Goal: Task Accomplishment & Management: Use online tool/utility

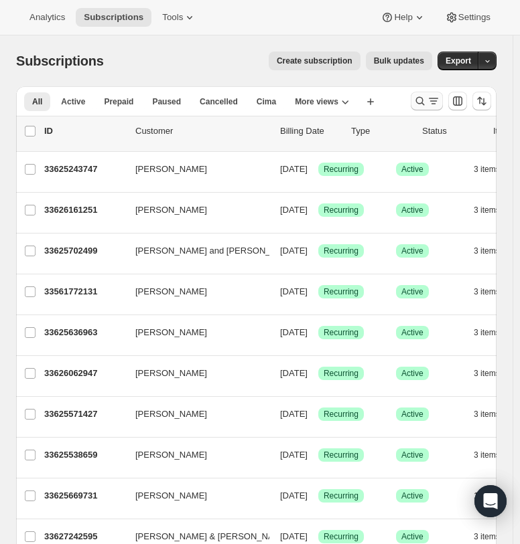
click at [420, 102] on icon "Search and filter results" at bounding box center [419, 100] width 13 height 13
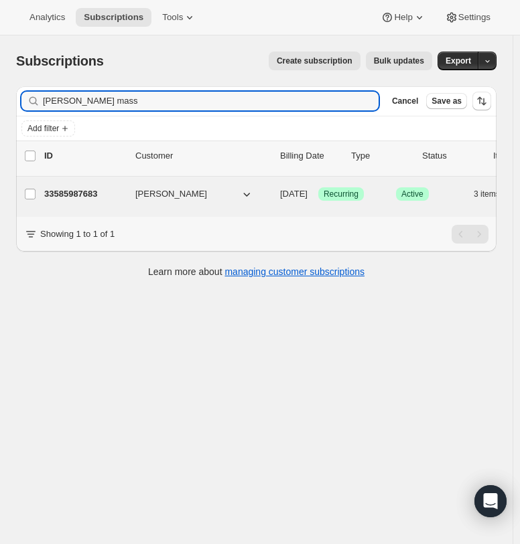
type input "derrek mass"
click at [87, 185] on div "33585987683 Derrek Massanari 11/05/2025 Success Recurring Success Active 3 item…" at bounding box center [331, 194] width 574 height 19
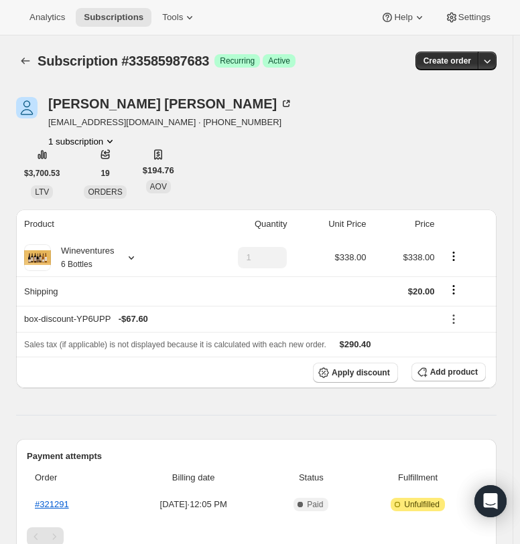
click at [286, 64] on span "Active" at bounding box center [279, 61] width 22 height 11
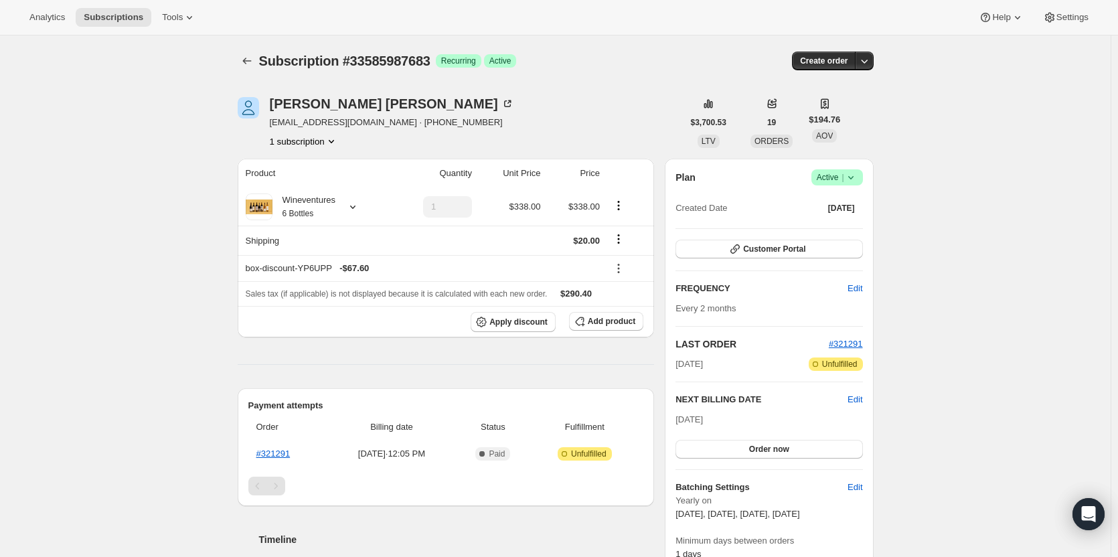
click at [519, 178] on span "Success Active |" at bounding box center [837, 177] width 52 height 16
click at [519, 228] on span "Cancel subscription" at bounding box center [841, 227] width 76 height 10
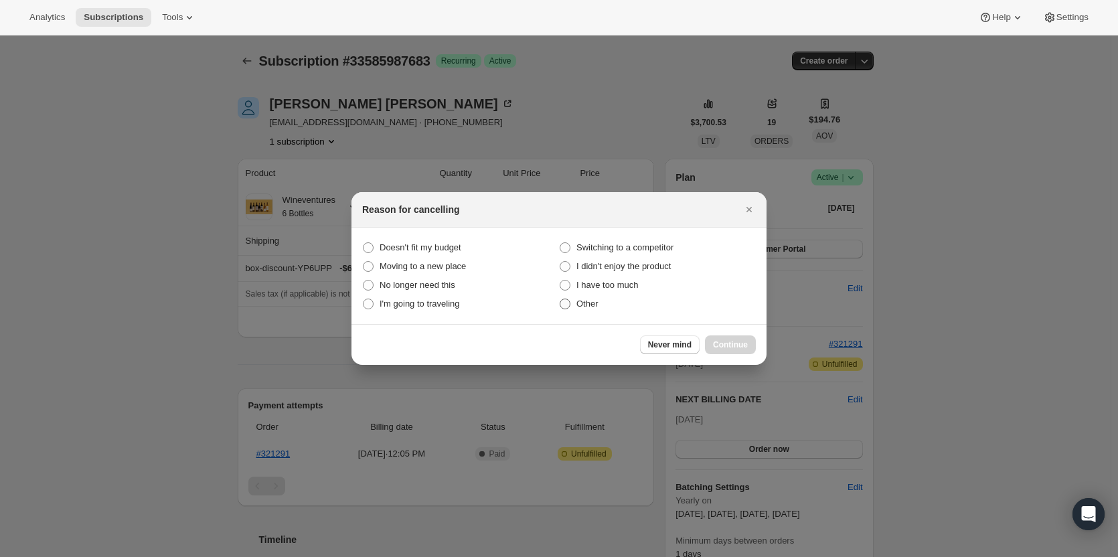
click at [519, 301] on span "Other" at bounding box center [587, 304] width 22 height 10
click at [519, 299] on input "Other" at bounding box center [560, 299] width 1 height 1
radio input "true"
click at [519, 345] on span "Continue" at bounding box center [730, 344] width 35 height 11
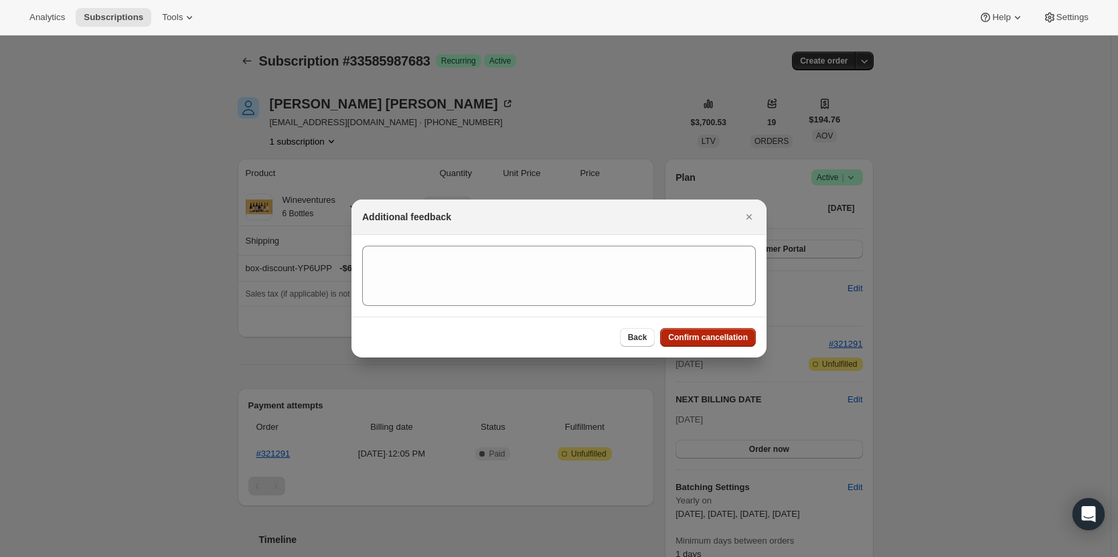
click at [519, 337] on span "Confirm cancellation" at bounding box center [708, 337] width 80 height 11
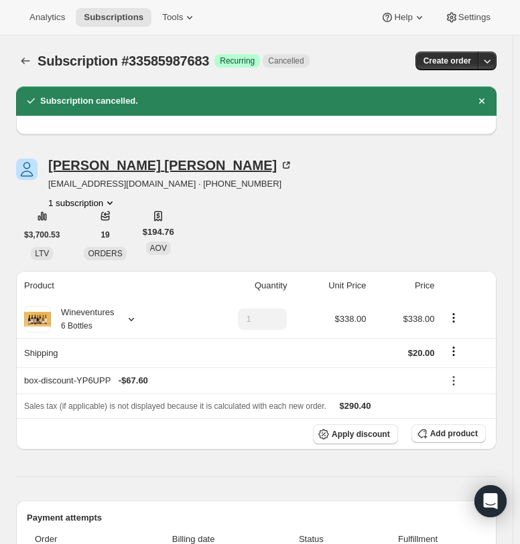
click at [125, 169] on div "Derrek Massanari" at bounding box center [170, 165] width 244 height 13
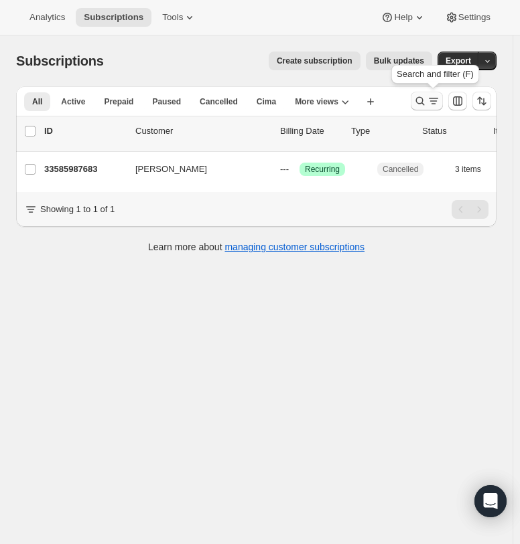
click at [440, 100] on icon "Search and filter results" at bounding box center [432, 100] width 13 height 13
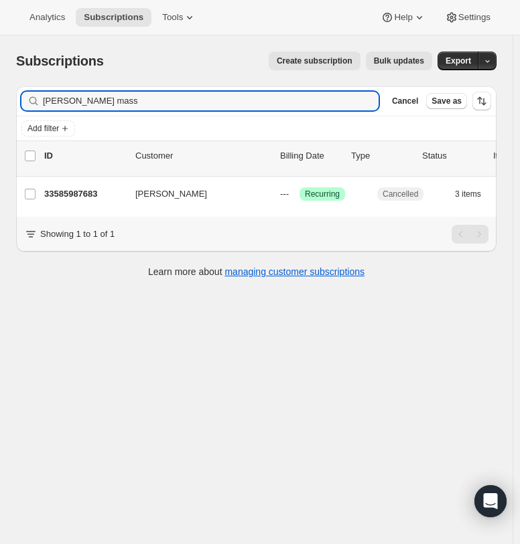
drag, startPoint x: 161, startPoint y: 101, endPoint x: -46, endPoint y: 109, distance: 206.4
click at [0, 109] on html "Analytics Subscriptions Tools Help Settings Skip to content Subscriptions. This…" at bounding box center [260, 272] width 520 height 544
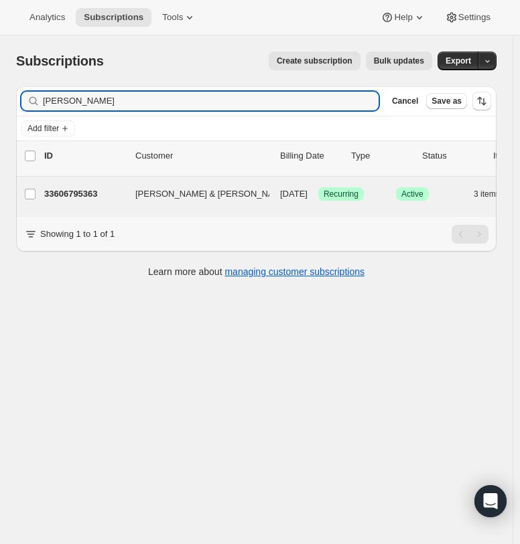
type input "chris brou"
click at [87, 198] on p "33606795363" at bounding box center [84, 193] width 80 height 13
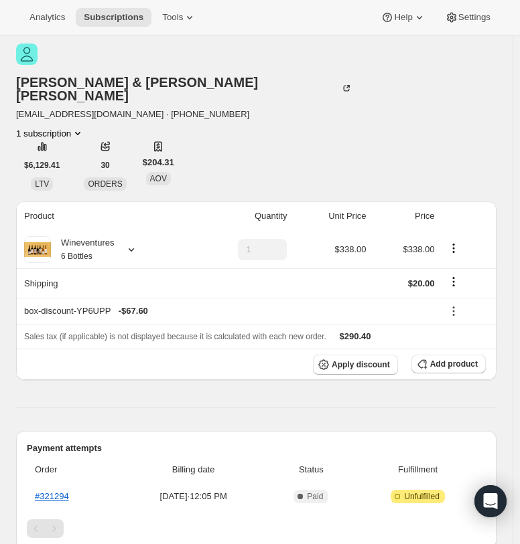
scroll to position [134, 0]
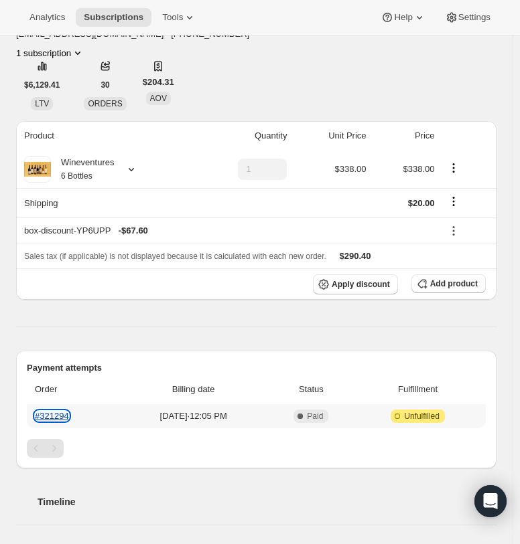
click at [57, 411] on link "#321294" at bounding box center [52, 416] width 34 height 10
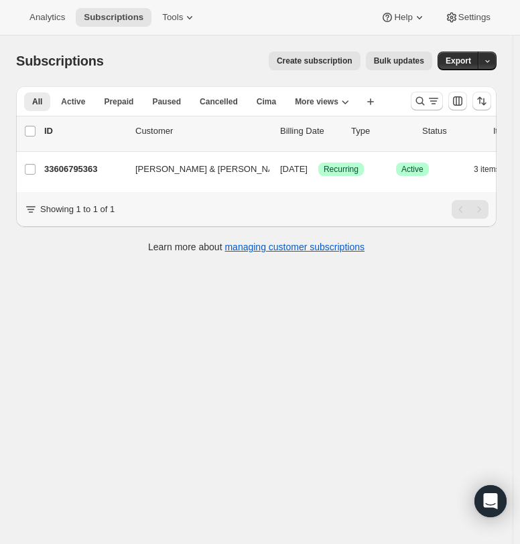
click at [416, 100] on div at bounding box center [450, 101] width 91 height 27
click at [424, 102] on icon "Search and filter results" at bounding box center [419, 100] width 13 height 13
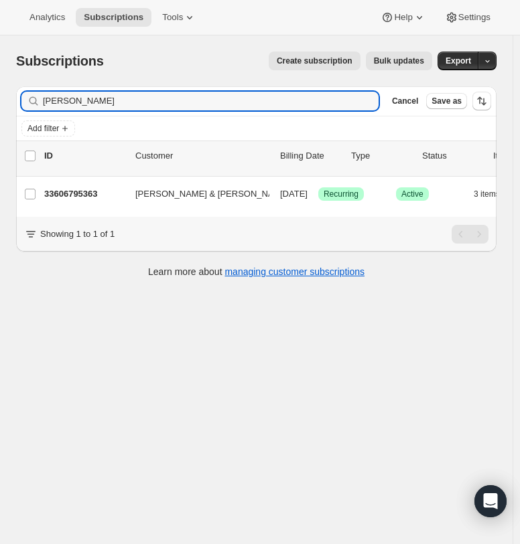
drag, startPoint x: 84, startPoint y: 98, endPoint x: -163, endPoint y: 98, distance: 247.7
click at [0, 98] on html "Analytics Subscriptions Tools Help Settings Skip to content Subscriptions. This…" at bounding box center [260, 272] width 520 height 544
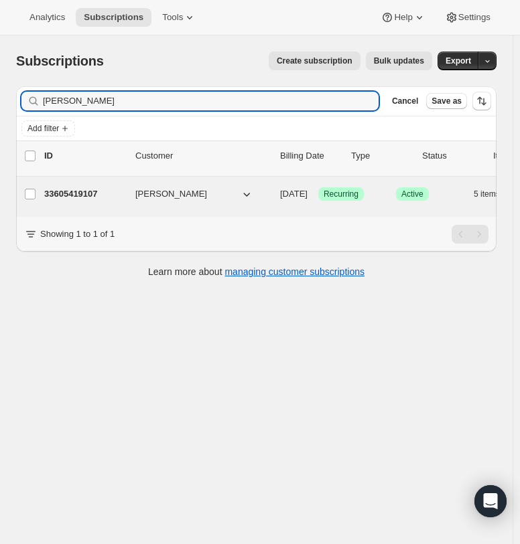
type input "dale gro"
click at [83, 195] on p "33605419107" at bounding box center [84, 193] width 80 height 13
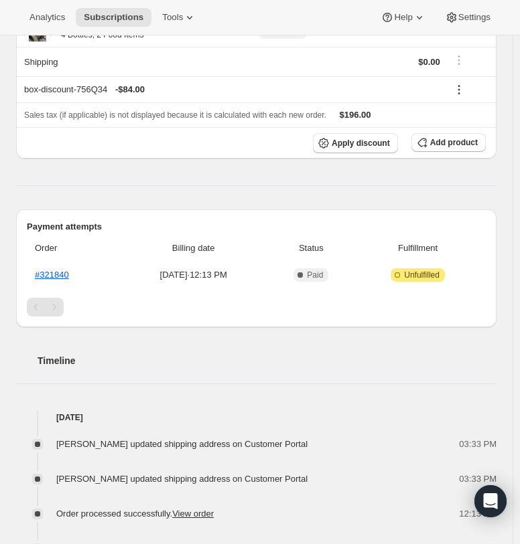
scroll to position [268, 0]
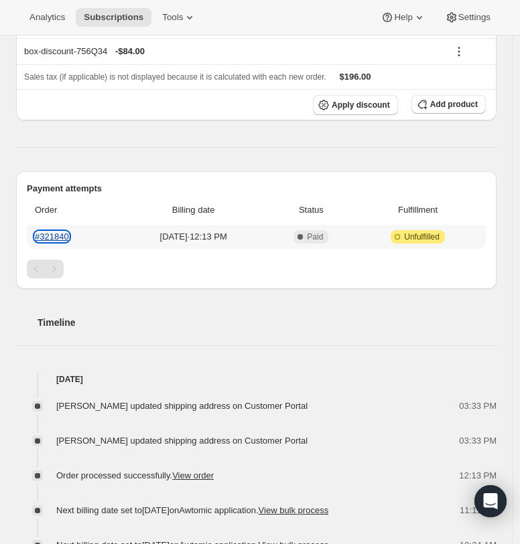
click at [62, 236] on link "#321840" at bounding box center [52, 237] width 34 height 10
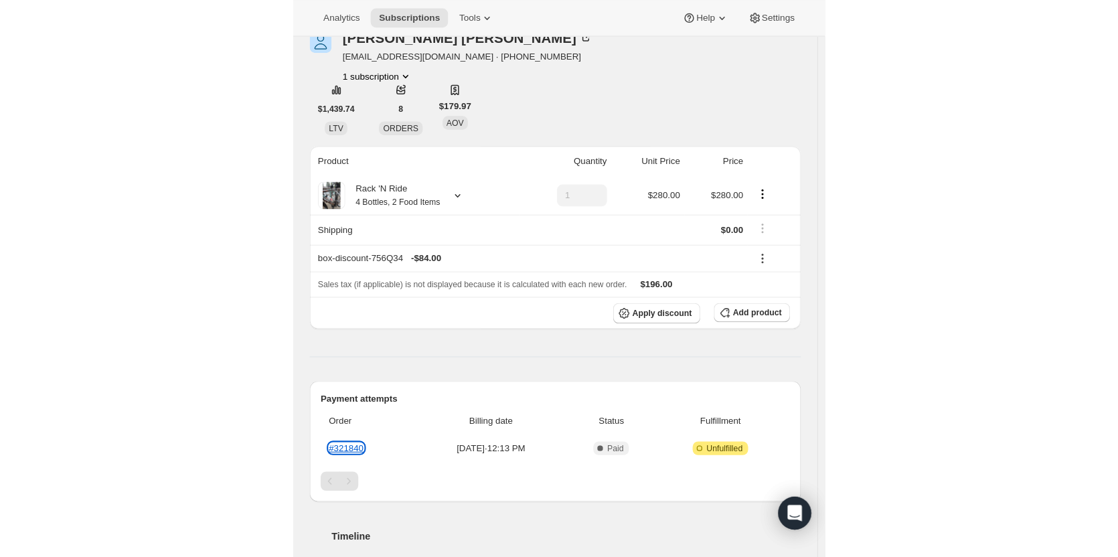
scroll to position [0, 0]
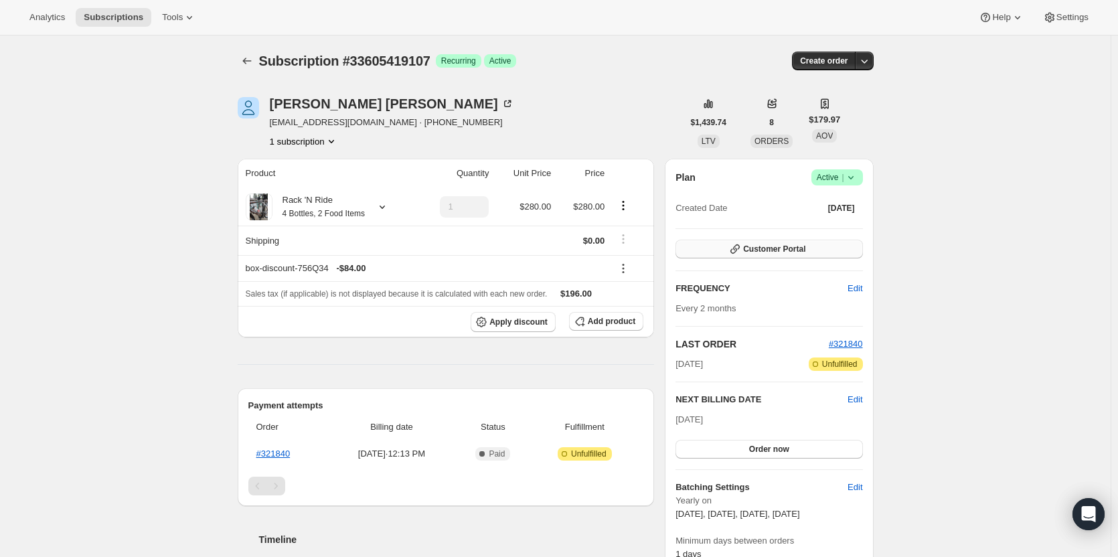
click at [519, 250] on button "Customer Portal" at bounding box center [769, 249] width 187 height 19
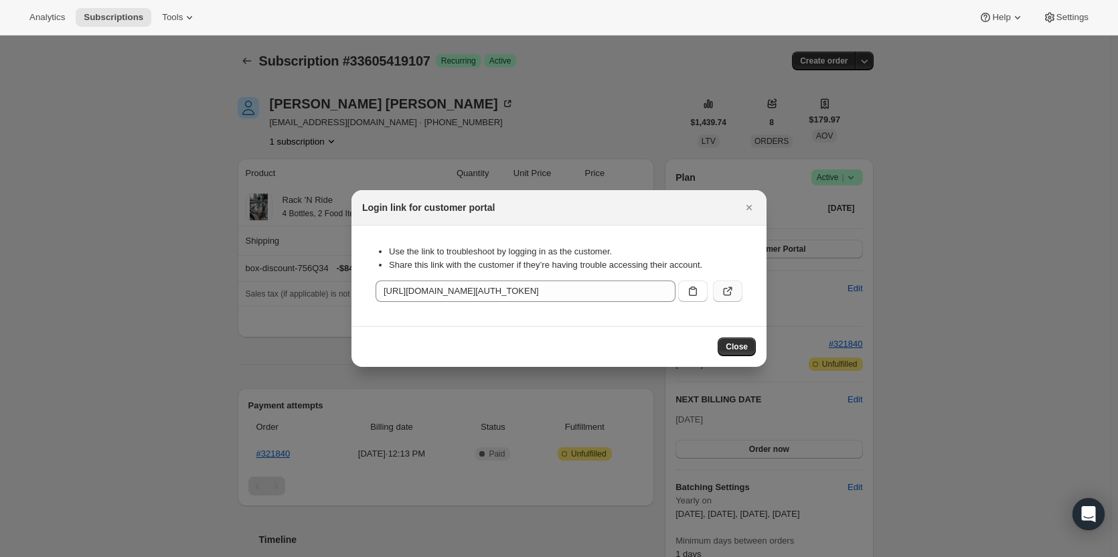
click at [519, 288] on icon ":rr7:" at bounding box center [727, 291] width 13 height 13
click at [519, 349] on button "Close" at bounding box center [737, 346] width 38 height 19
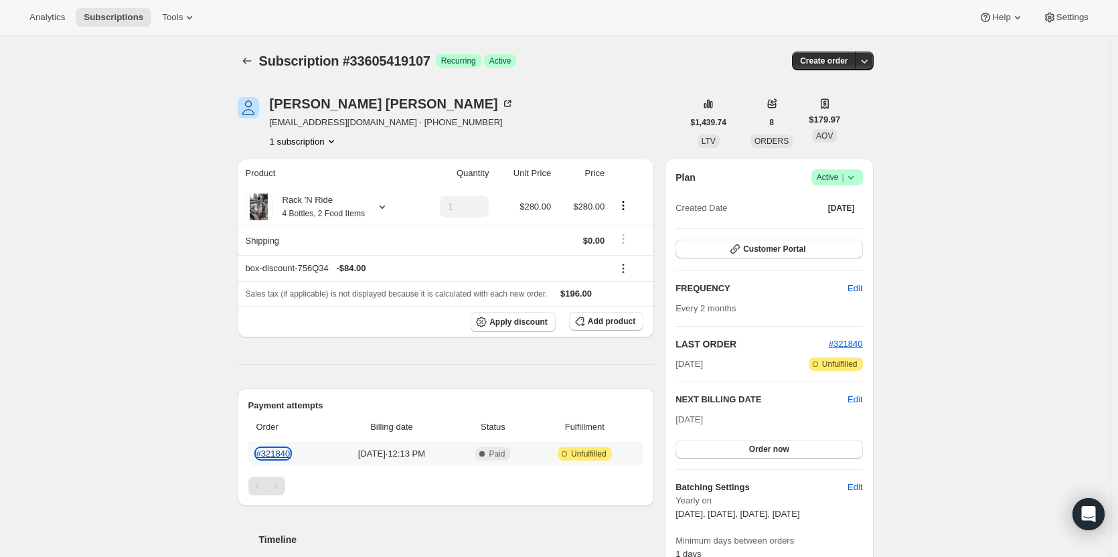
click at [285, 453] on link "#321840" at bounding box center [273, 454] width 34 height 10
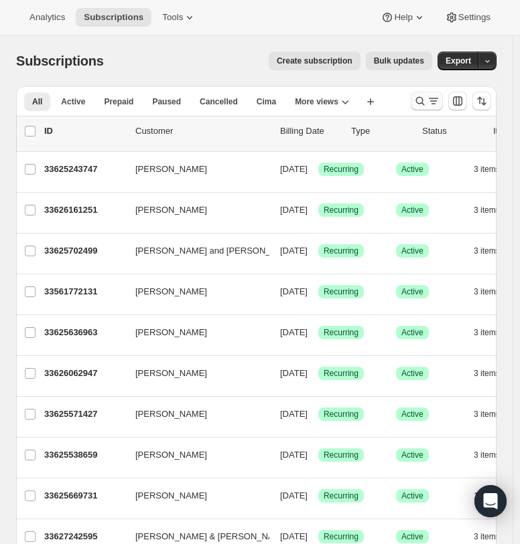
click at [423, 99] on icon "Search and filter results" at bounding box center [420, 101] width 9 height 9
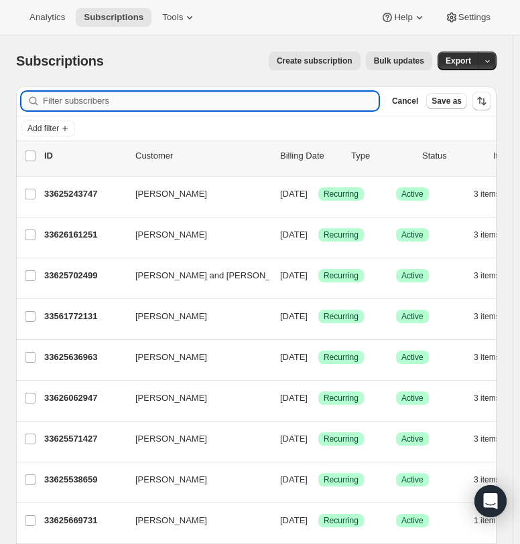
click at [202, 94] on input "Filter subscribers" at bounding box center [210, 101] width 335 height 19
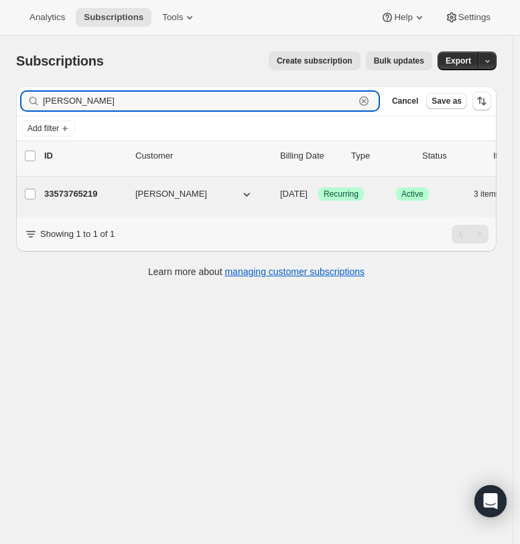
type input "susan grad"
click at [74, 190] on p "33573765219" at bounding box center [84, 193] width 80 height 13
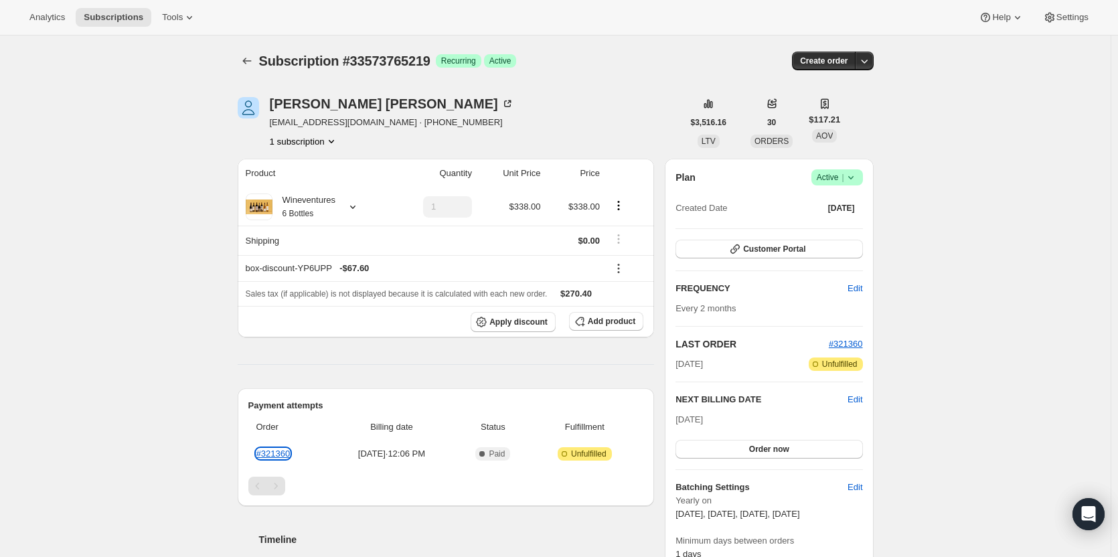
scroll to position [335, 0]
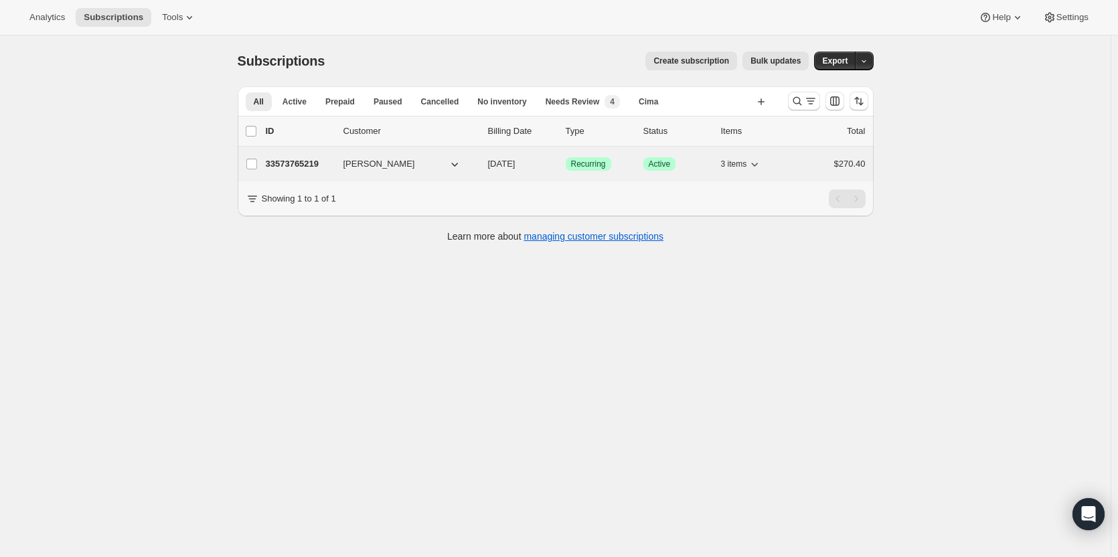
click at [297, 157] on div "33573765219 Susan Gradney 02/01/2026 Success Recurring Success Active 3 items $…" at bounding box center [566, 164] width 600 height 19
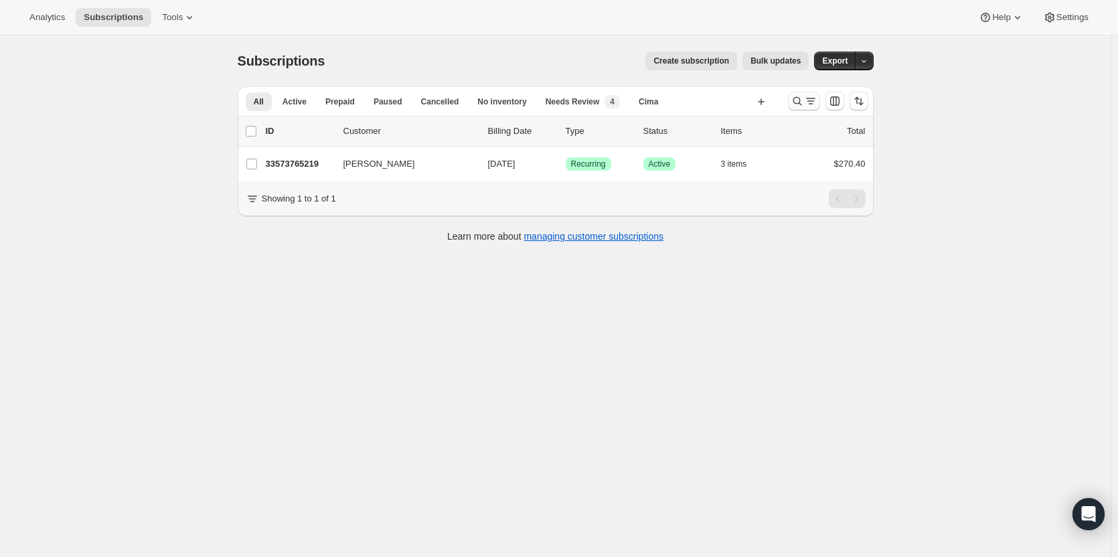
click at [526, 103] on icon "Search and filter results" at bounding box center [797, 100] width 13 height 13
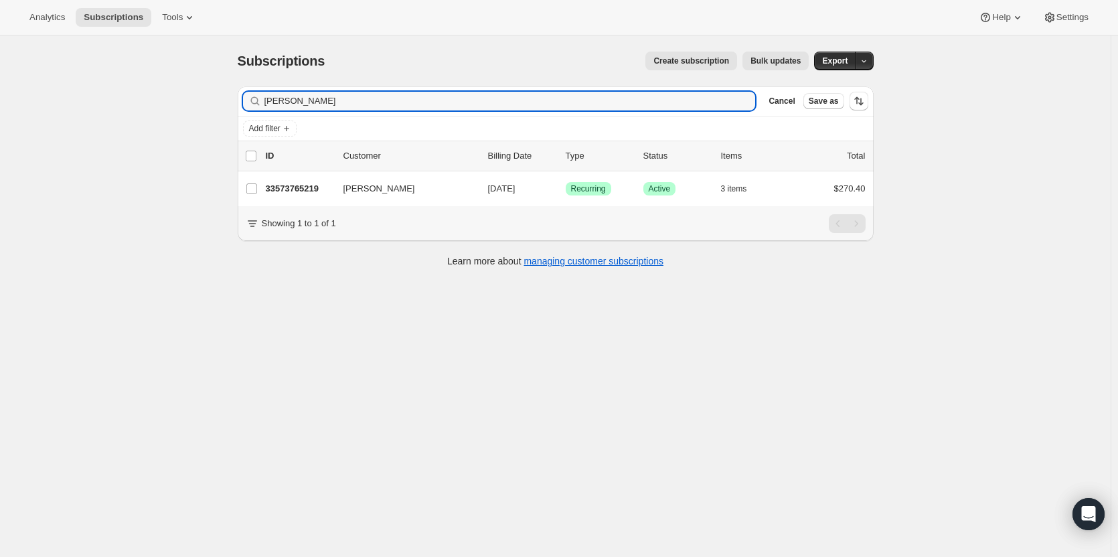
drag, startPoint x: 367, startPoint y: 92, endPoint x: 198, endPoint y: 88, distance: 169.4
click at [198, 88] on div "Subscriptions. This page is ready Subscriptions Create subscription Bulk update…" at bounding box center [555, 313] width 1111 height 557
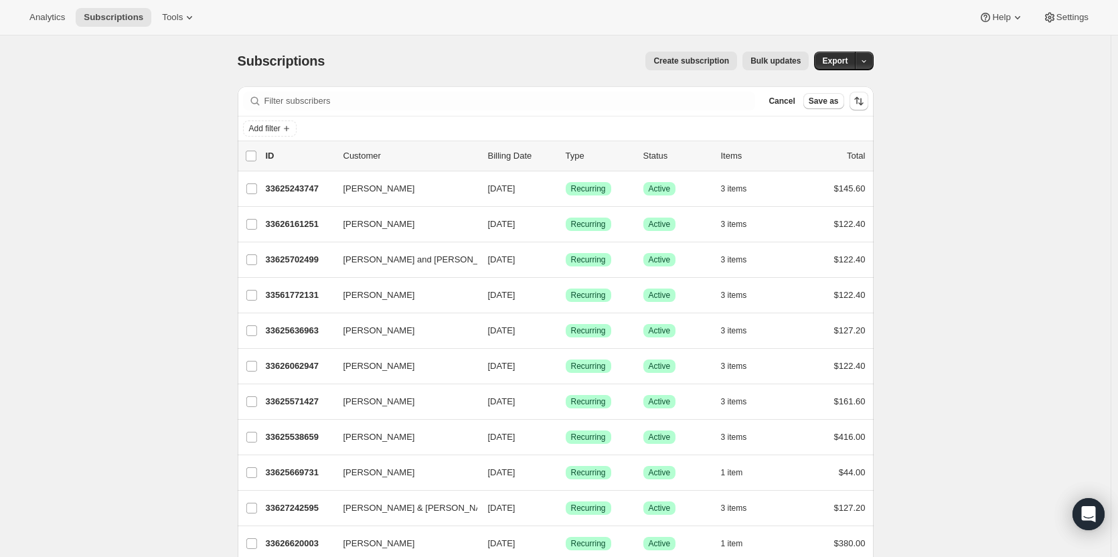
click at [526, 98] on span "Cancel" at bounding box center [782, 101] width 26 height 11
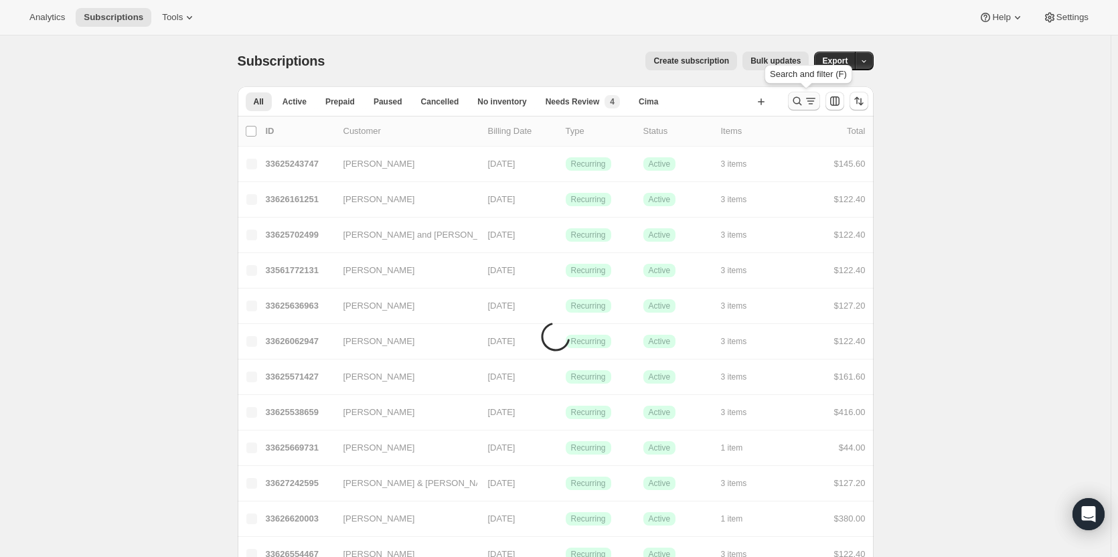
click at [526, 98] on icon "Search and filter results" at bounding box center [797, 100] width 13 height 13
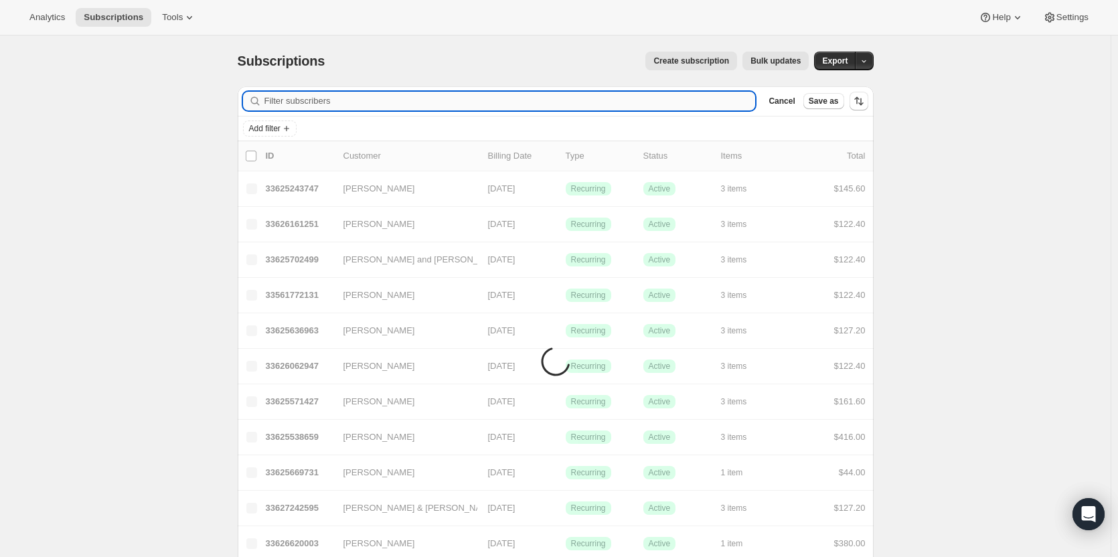
click at [498, 95] on input "Filter subscribers" at bounding box center [509, 101] width 491 height 19
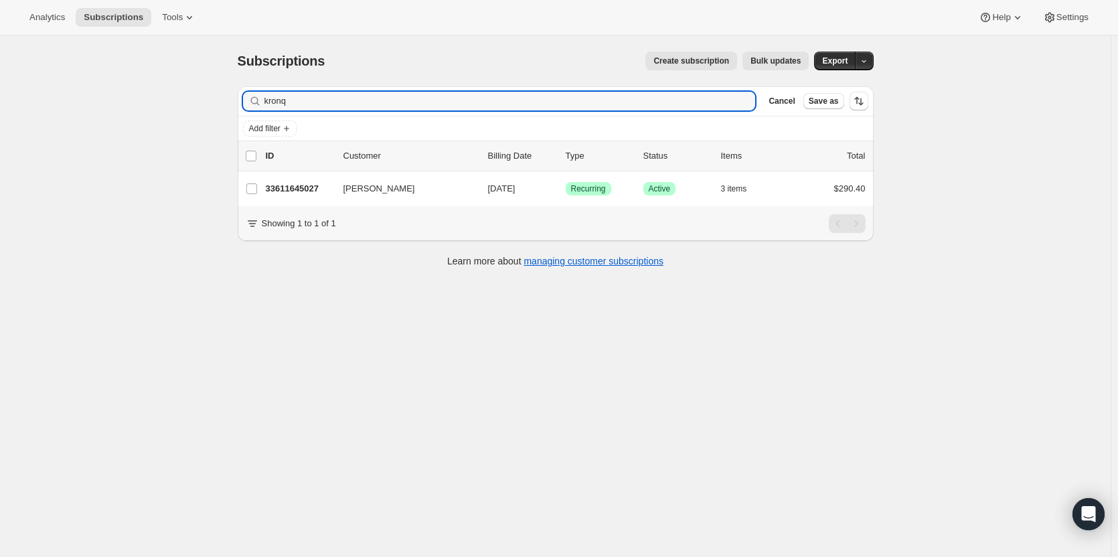
type input "kronq"
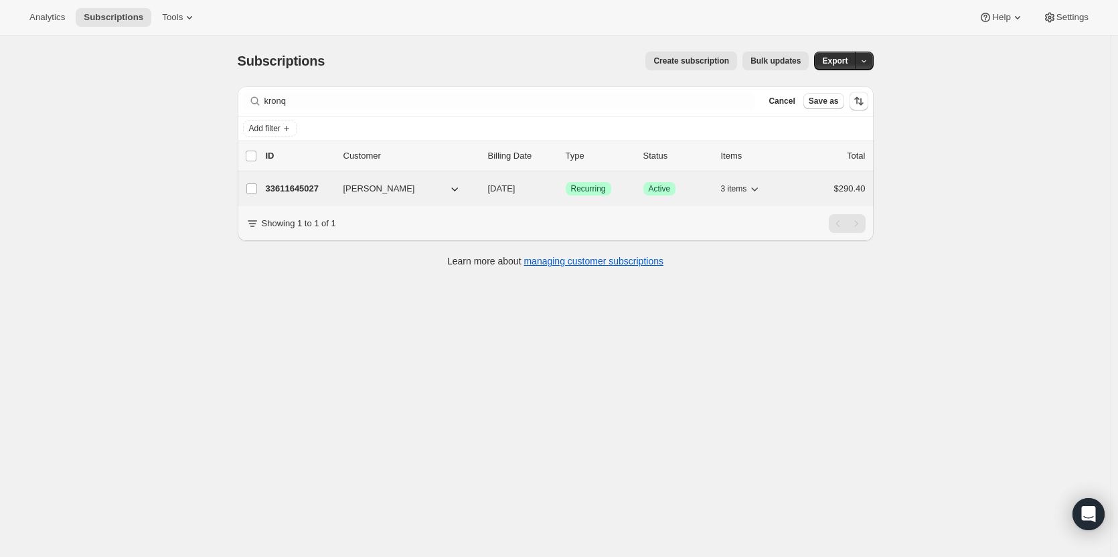
click at [300, 183] on p "33611645027" at bounding box center [299, 188] width 67 height 13
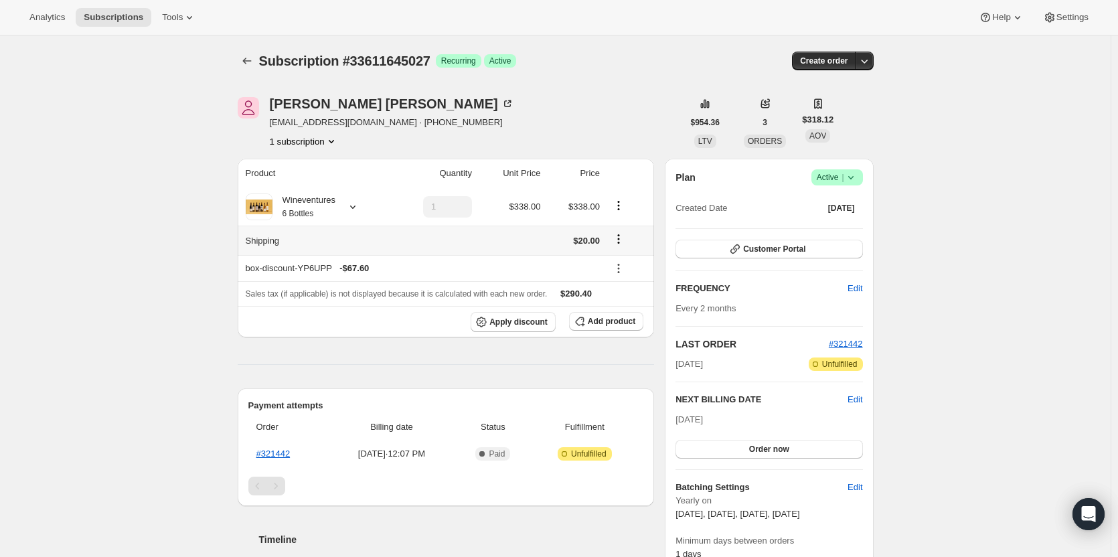
scroll to position [67, 0]
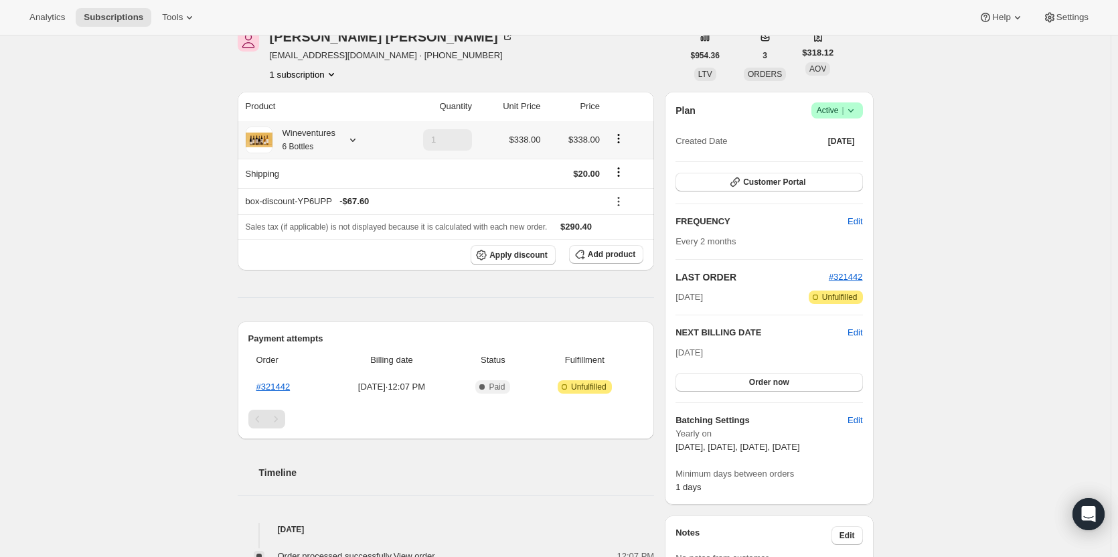
click at [341, 136] on div "Wineventures 6 Bottles" at bounding box center [316, 140] width 141 height 27
click at [360, 139] on icon at bounding box center [352, 139] width 13 height 13
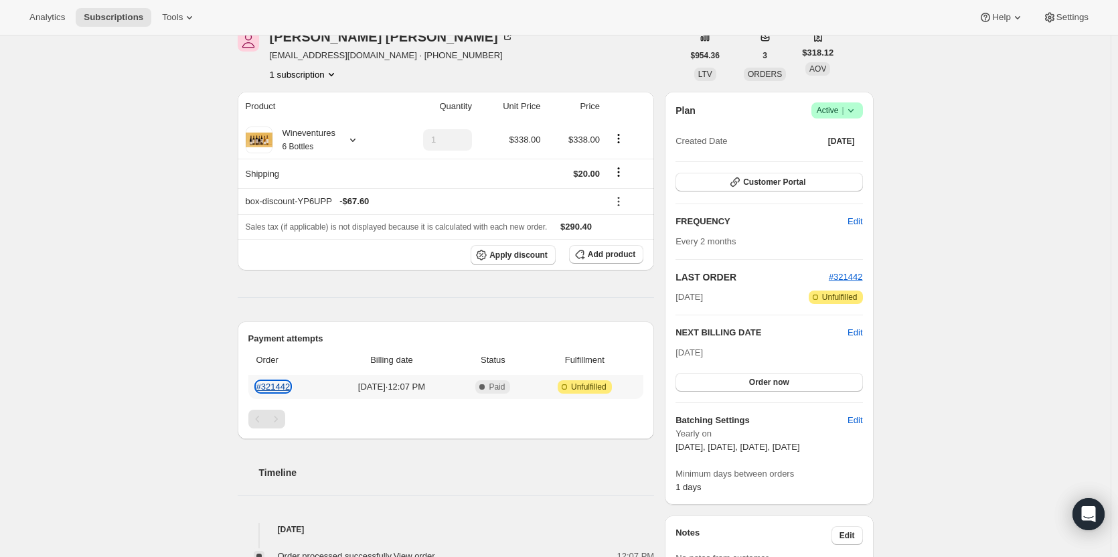
click at [272, 388] on link "#321442" at bounding box center [273, 387] width 34 height 10
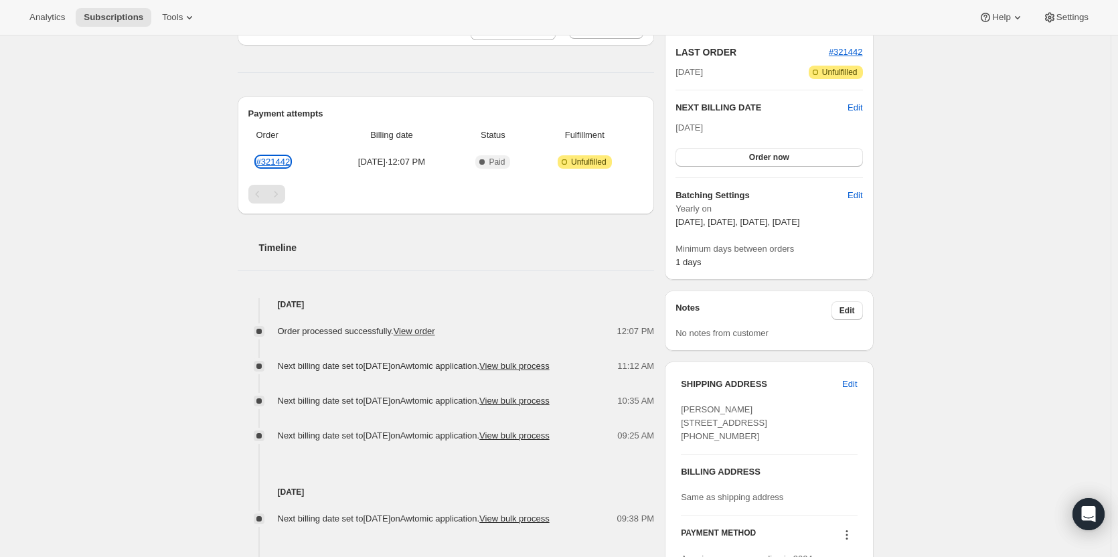
scroll to position [268, 0]
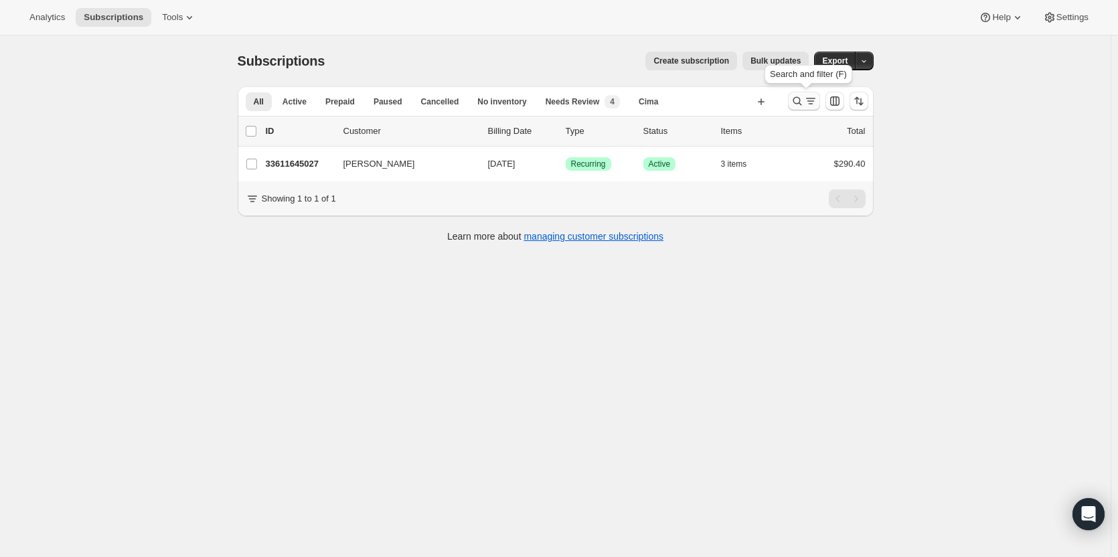
click at [526, 98] on icon "Search and filter results" at bounding box center [797, 101] width 9 height 9
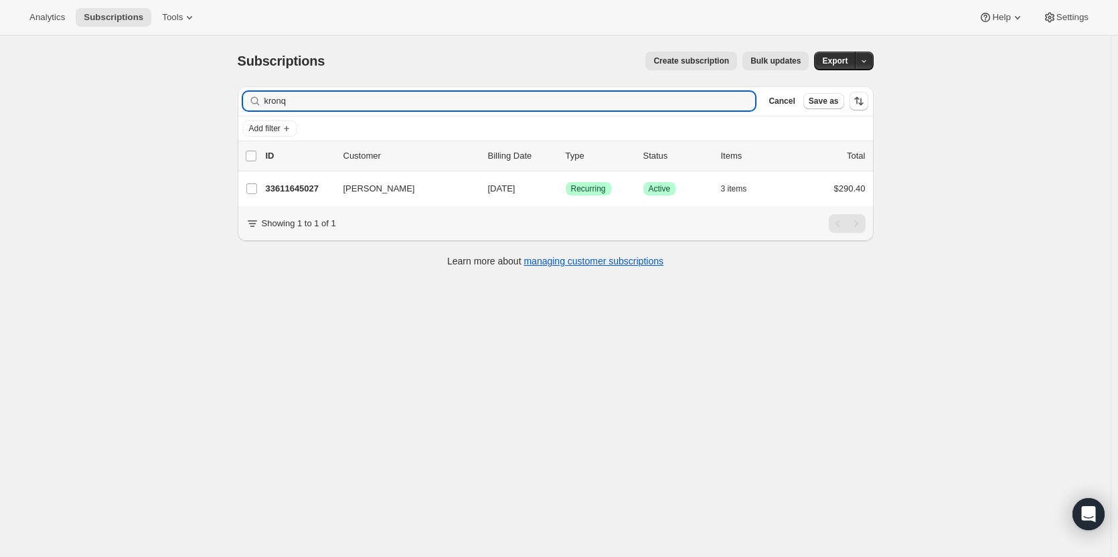
drag, startPoint x: 316, startPoint y: 98, endPoint x: 242, endPoint y: 114, distance: 76.0
click at [242, 114] on div "Filter subscribers kronq Clear Cancel Save as" at bounding box center [556, 100] width 636 height 29
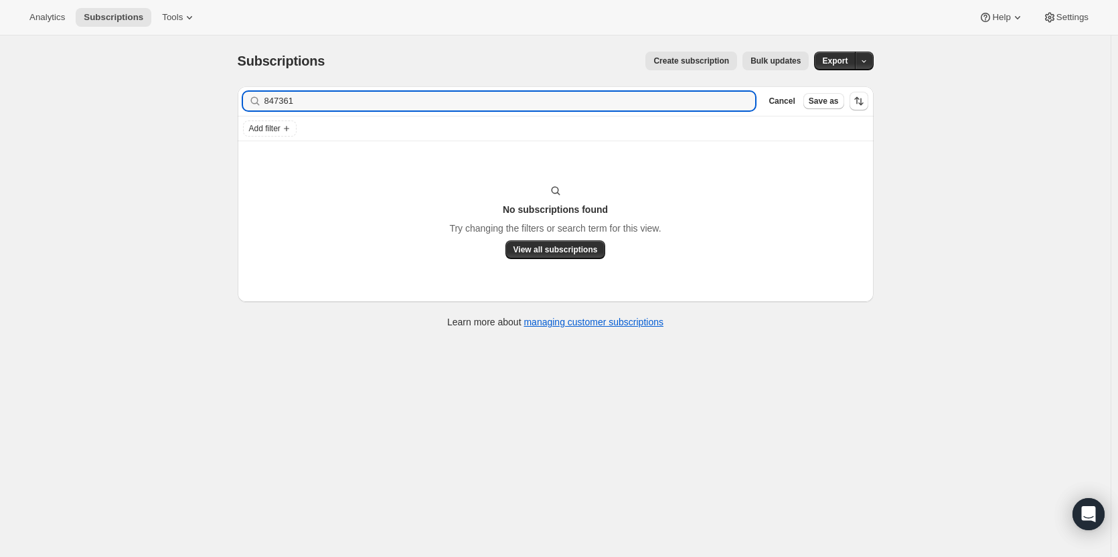
type input "847361"
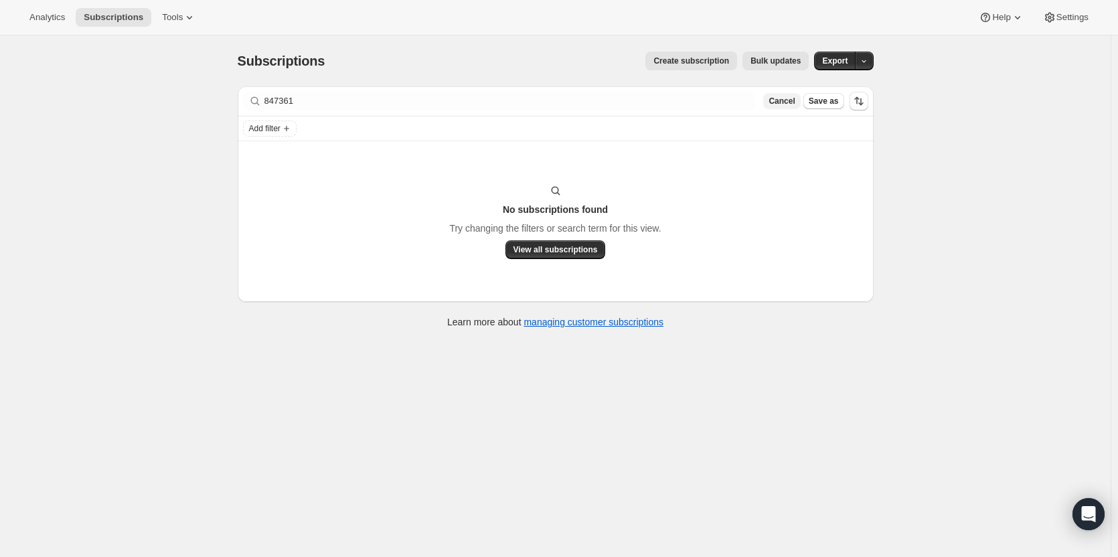
click at [526, 102] on span "Cancel" at bounding box center [782, 101] width 26 height 11
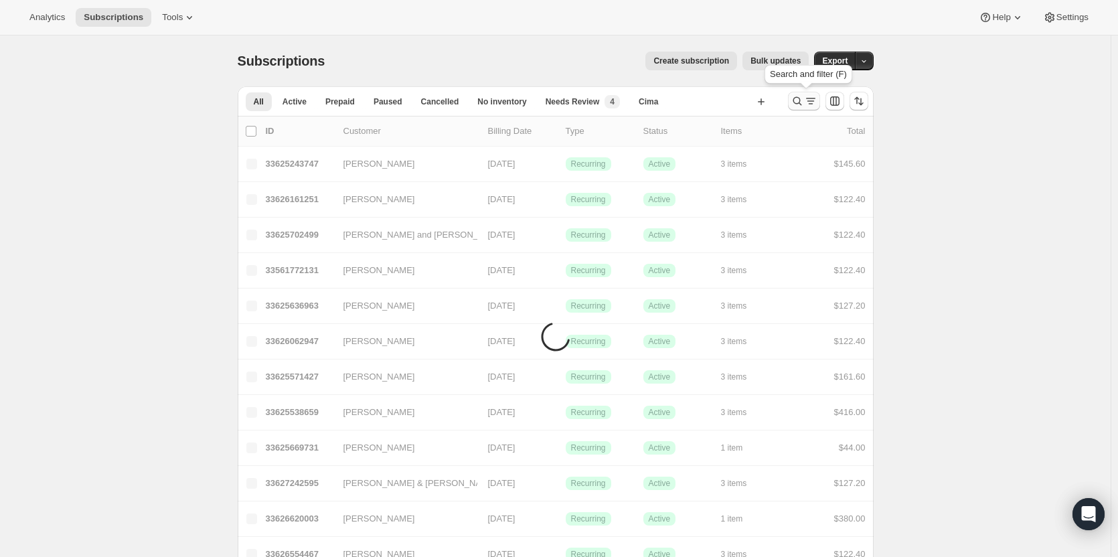
click at [526, 99] on icon "Search and filter results" at bounding box center [797, 100] width 13 height 13
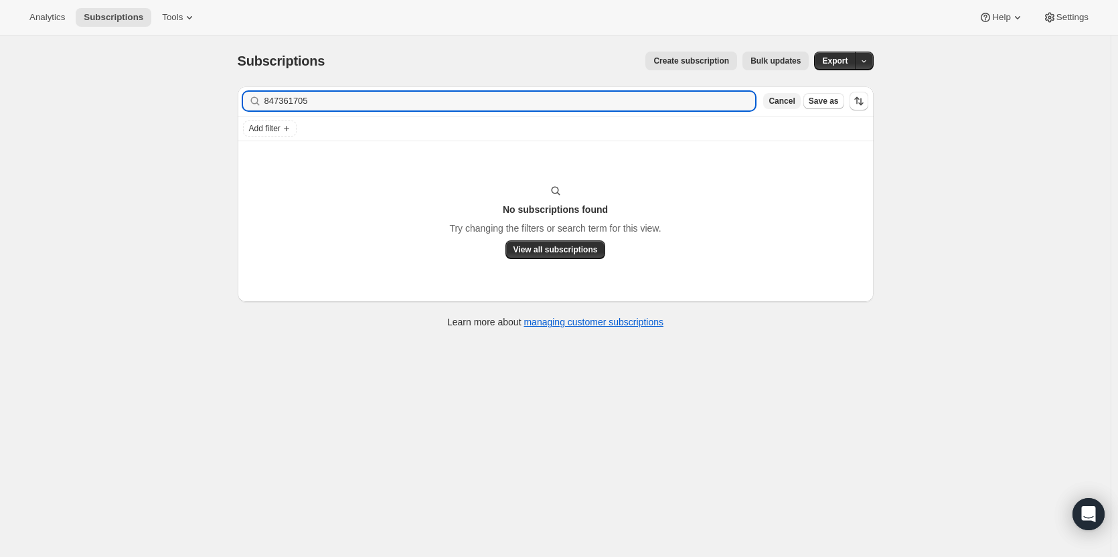
type input "8473617053"
drag, startPoint x: 363, startPoint y: 93, endPoint x: 262, endPoint y: 88, distance: 101.2
click at [262, 88] on div "Filter subscribers 8473617053 Clear Cancel Save as" at bounding box center [556, 100] width 636 height 29
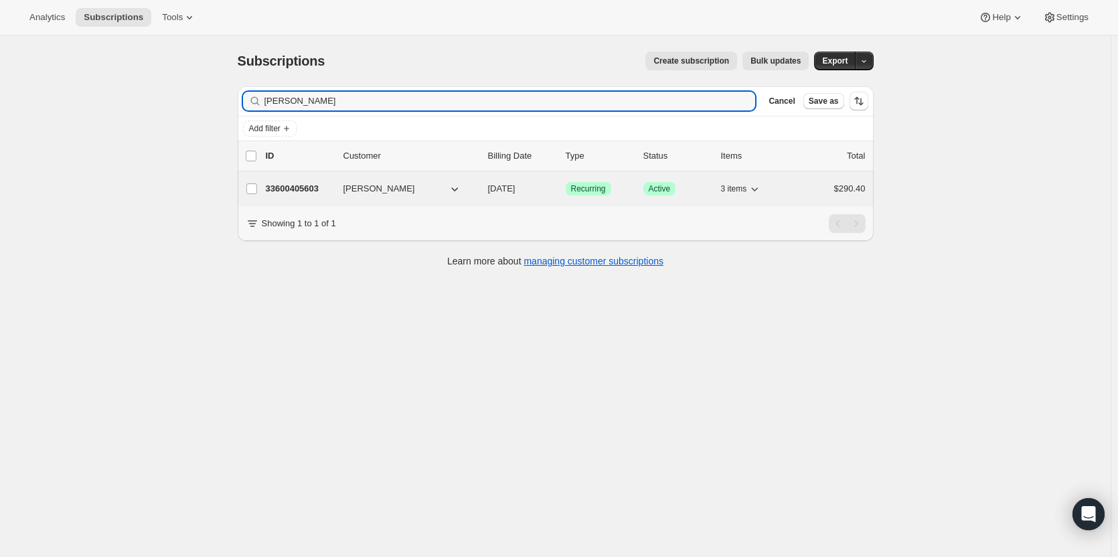
type input "joseph chris"
click at [313, 183] on p "33600405603" at bounding box center [299, 188] width 67 height 13
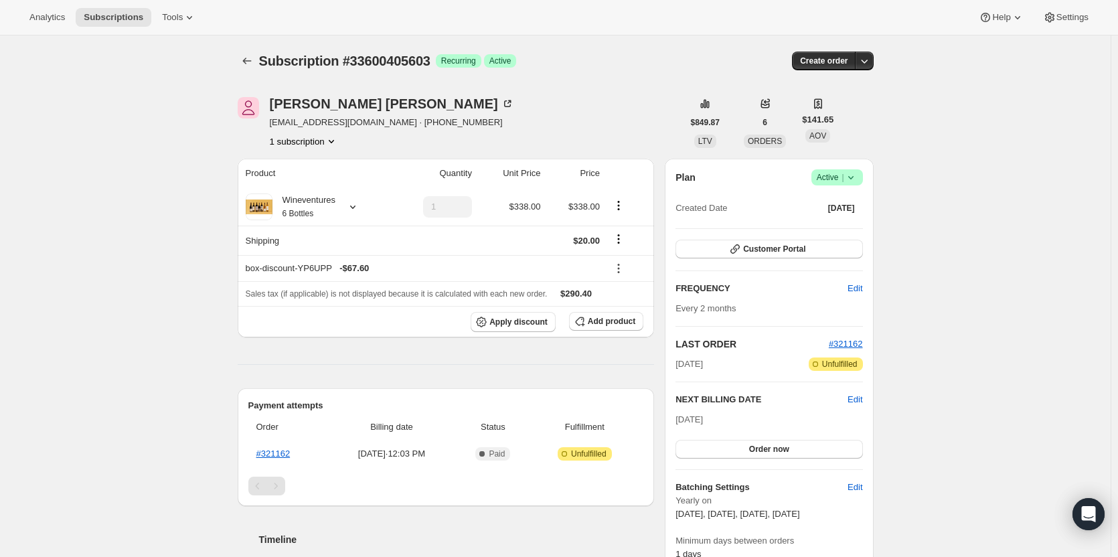
click at [526, 174] on icon at bounding box center [850, 177] width 13 height 13
click at [526, 220] on span "Cancel subscription" at bounding box center [841, 226] width 76 height 13
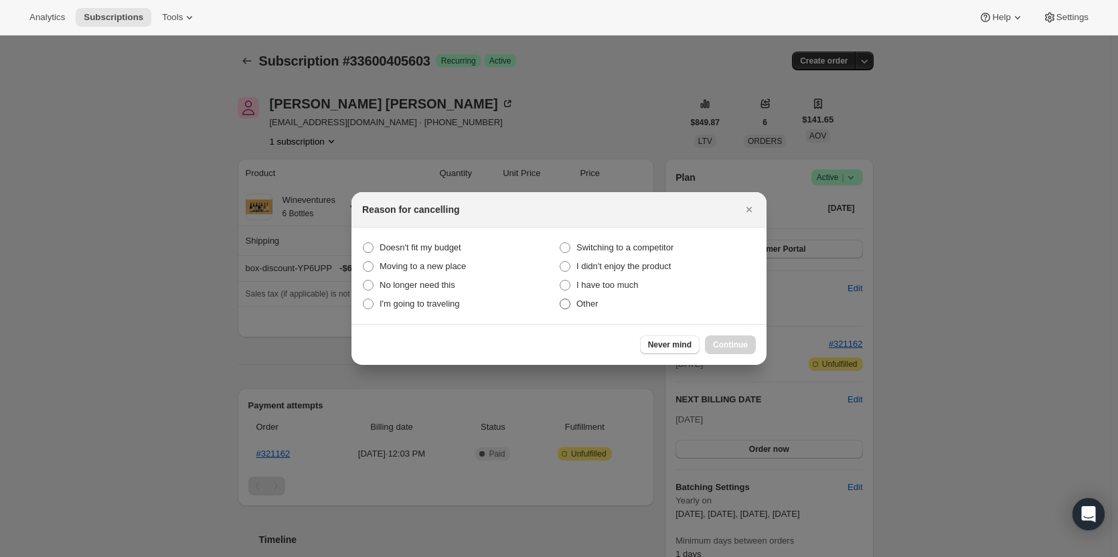
click at [526, 303] on span ":r1qd:" at bounding box center [565, 304] width 11 height 11
click at [526, 299] on input "Other" at bounding box center [560, 299] width 1 height 1
radio input "true"
click at [526, 344] on span "Continue" at bounding box center [730, 344] width 35 height 11
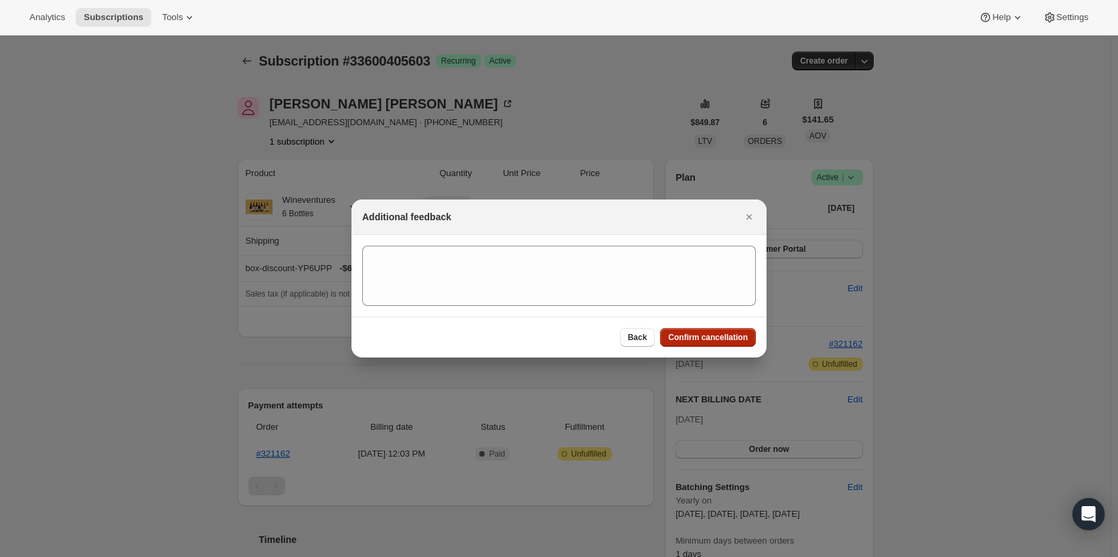
click at [526, 339] on span "Confirm cancellation" at bounding box center [708, 337] width 80 height 11
click at [526, 339] on div "Additional feedback Back Confirm cancellation" at bounding box center [558, 279] width 415 height 158
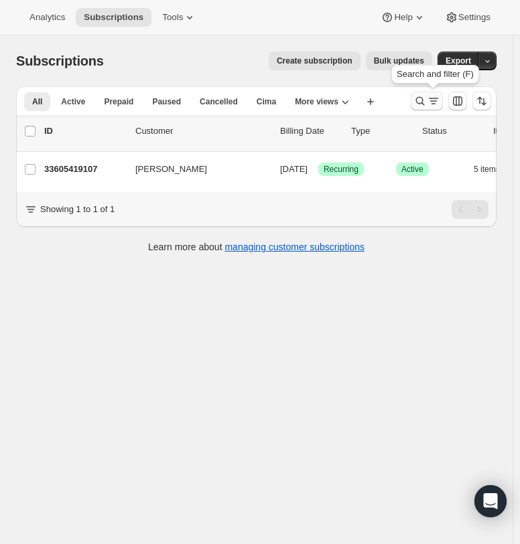
click at [426, 99] on icon "Search and filter results" at bounding box center [419, 100] width 13 height 13
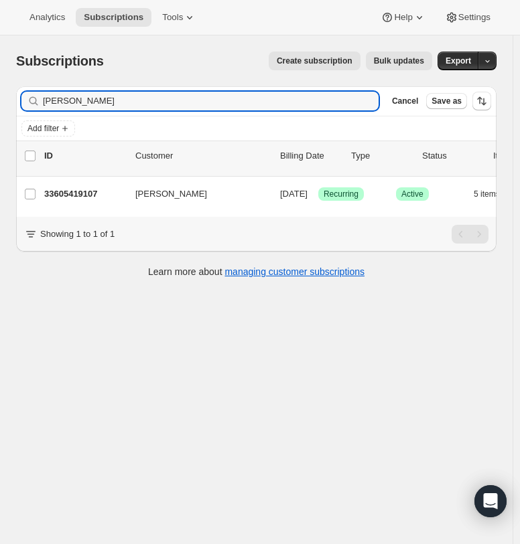
drag, startPoint x: 156, startPoint y: 95, endPoint x: -163, endPoint y: 89, distance: 319.4
click at [0, 89] on html "Analytics Subscriptions Tools Help Settings Skip to content Subscriptions. This…" at bounding box center [260, 272] width 520 height 544
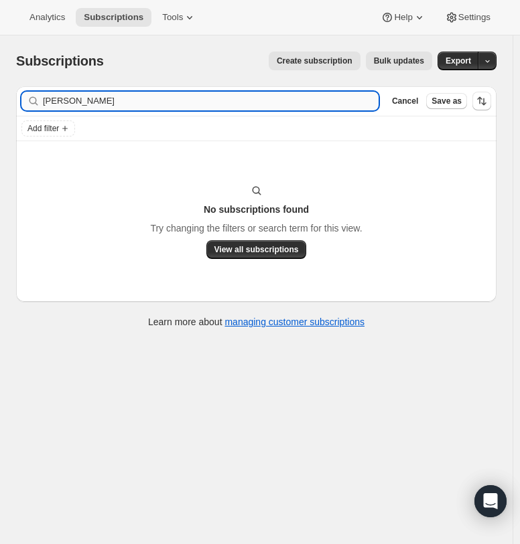
drag, startPoint x: 90, startPoint y: 94, endPoint x: 74, endPoint y: 93, distance: 15.4
click at [74, 93] on input "karla walters" at bounding box center [210, 101] width 335 height 19
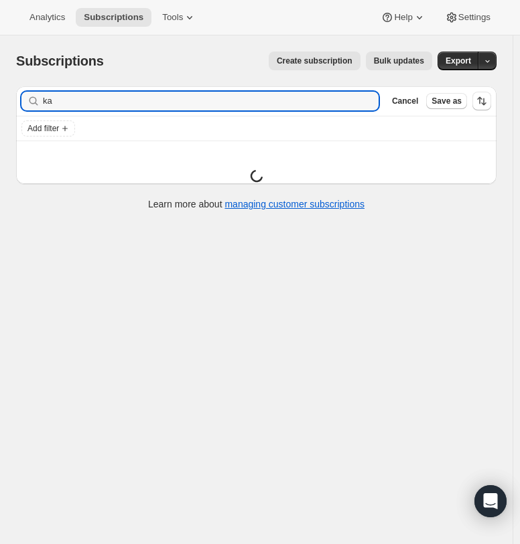
type input "k"
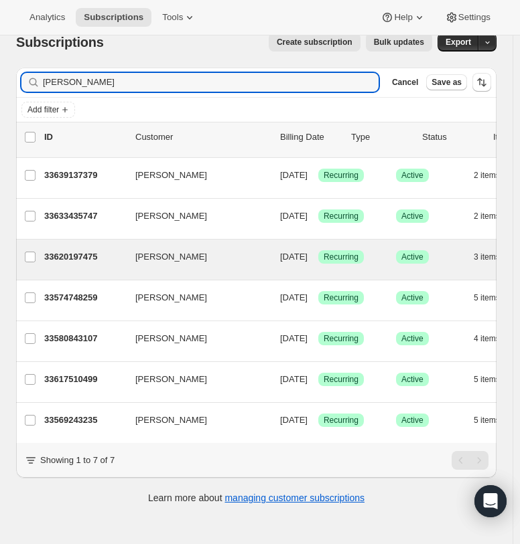
scroll to position [35, 0]
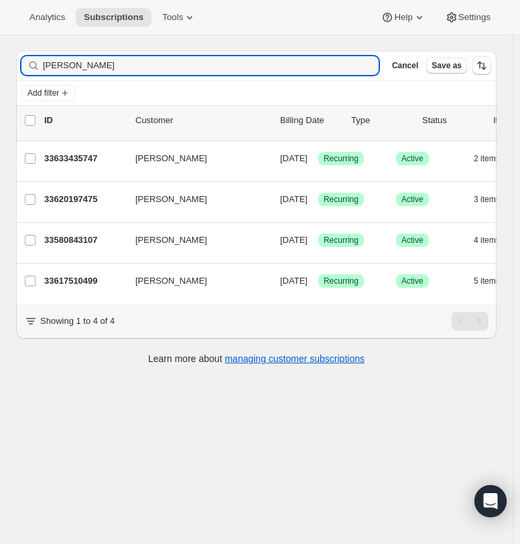
drag, startPoint x: 50, startPoint y: 66, endPoint x: 35, endPoint y: 69, distance: 15.0
click at [40, 68] on div "walter Clear" at bounding box center [199, 65] width 357 height 19
type input "a"
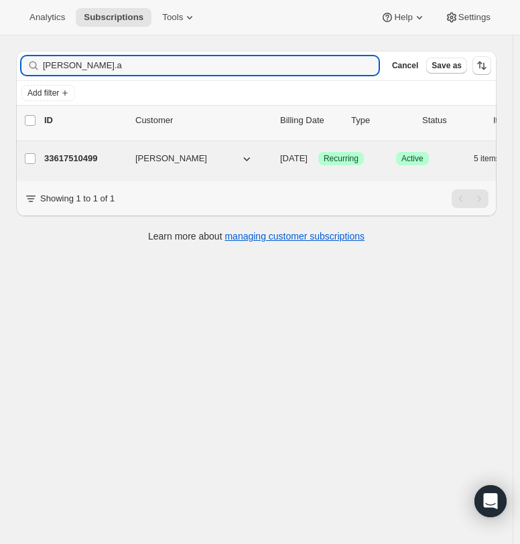
type input "karla.a"
click at [72, 153] on p "33617510499" at bounding box center [84, 158] width 80 height 13
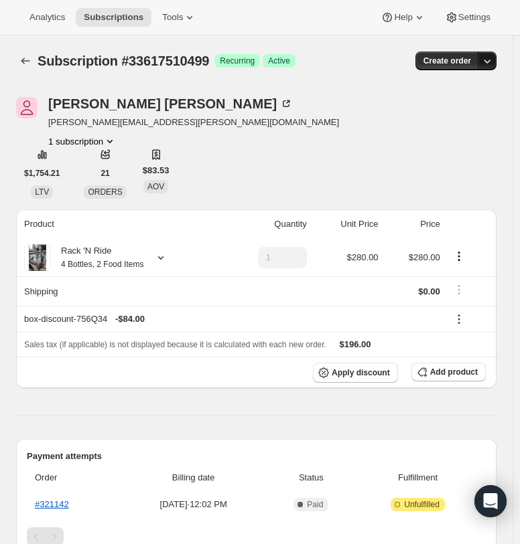
click at [493, 59] on icon "button" at bounding box center [486, 60] width 13 height 13
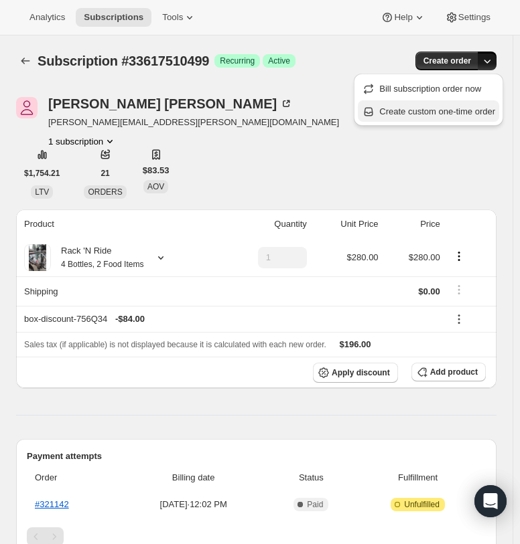
click at [448, 114] on span "Create custom one-time order" at bounding box center [437, 111] width 116 height 10
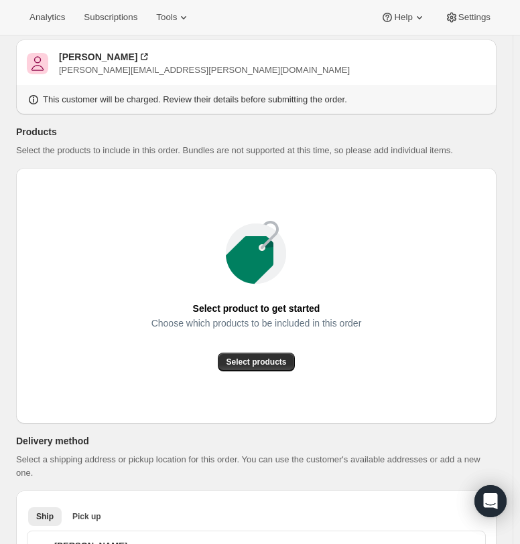
scroll to position [268, 0]
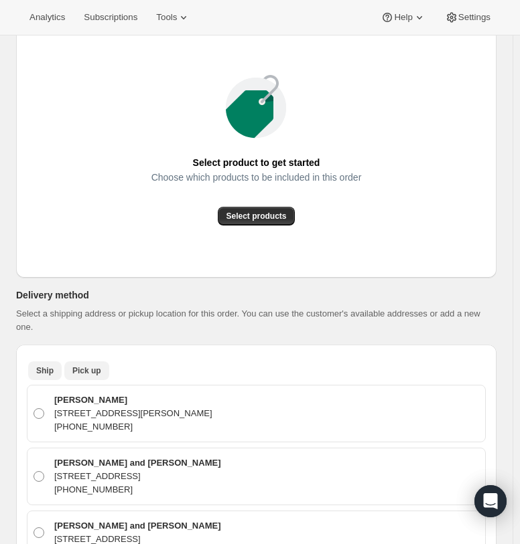
click at [80, 366] on span "Pick up" at bounding box center [86, 371] width 29 height 11
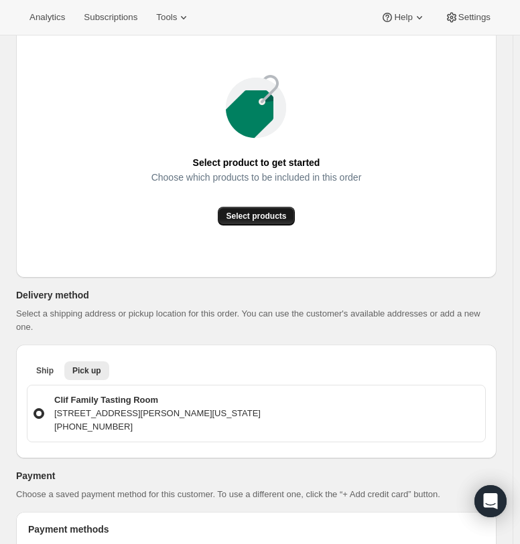
click at [260, 216] on span "Select products" at bounding box center [256, 216] width 60 height 11
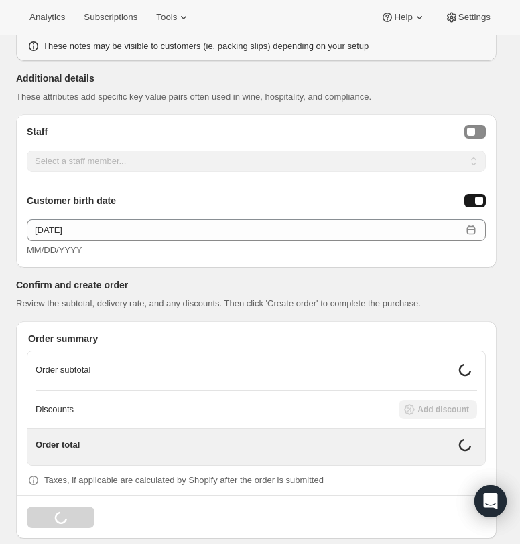
scroll to position [832, 0]
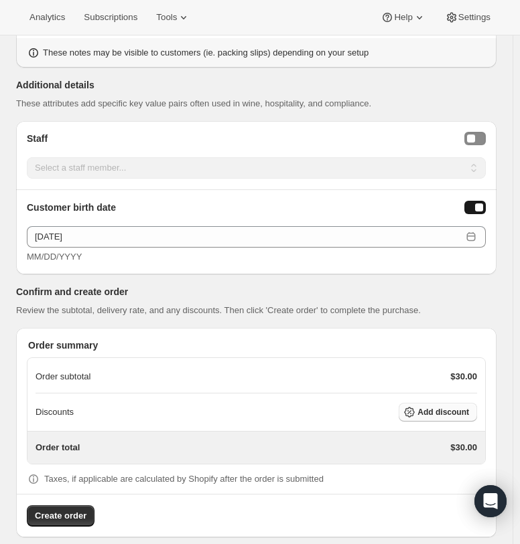
click at [458, 407] on span "Add discount" at bounding box center [443, 412] width 52 height 11
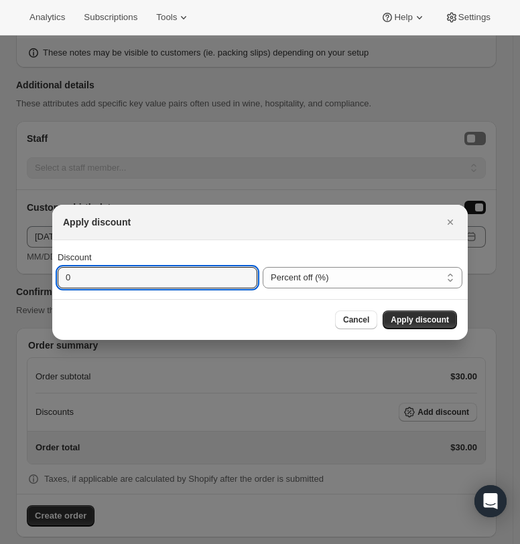
drag, startPoint x: 153, startPoint y: 270, endPoint x: 4, endPoint y: 248, distance: 150.2
type input "30"
click at [417, 330] on div "Cancel Apply discount" at bounding box center [259, 319] width 415 height 41
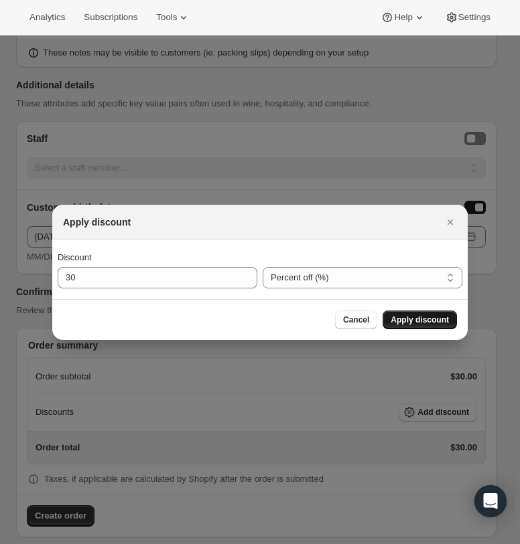
click at [421, 323] on span "Apply discount" at bounding box center [419, 320] width 58 height 11
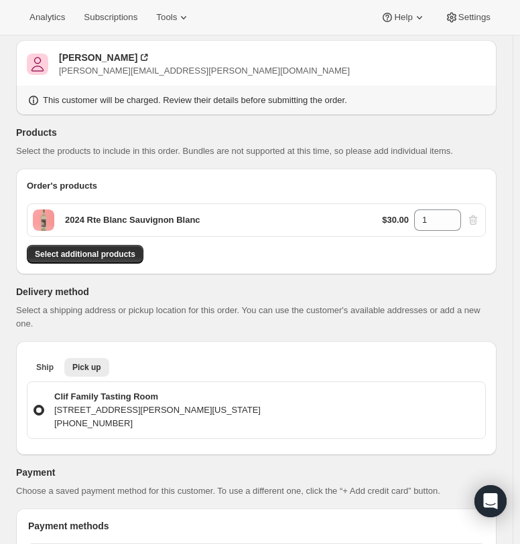
scroll to position [23, 0]
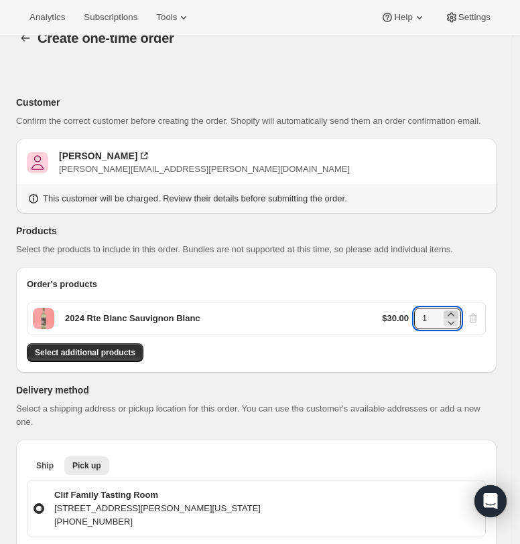
click at [456, 313] on icon at bounding box center [450, 314] width 13 height 13
type input "4"
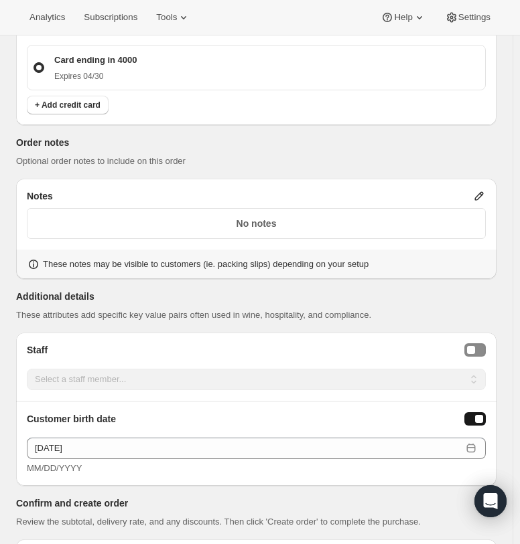
scroll to position [826, 0]
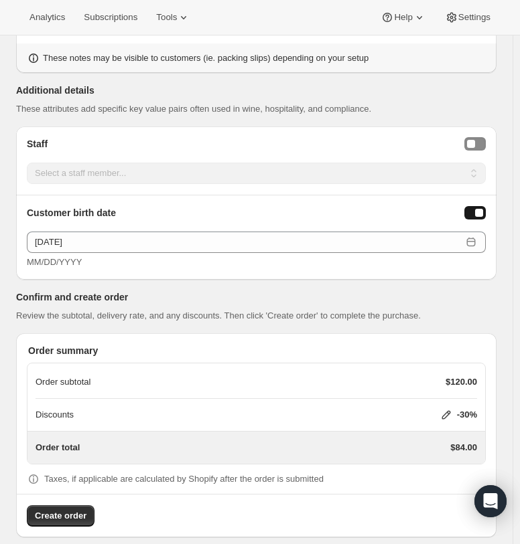
click at [422, 291] on p "Confirm and create order" at bounding box center [256, 297] width 480 height 13
click at [78, 510] on span "Create order" at bounding box center [61, 516] width 52 height 13
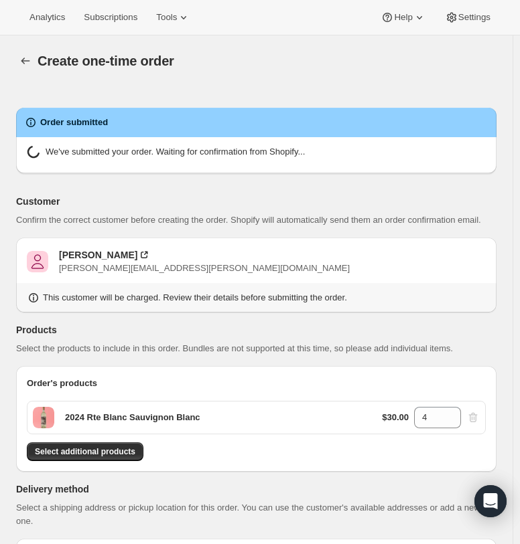
radio input "true"
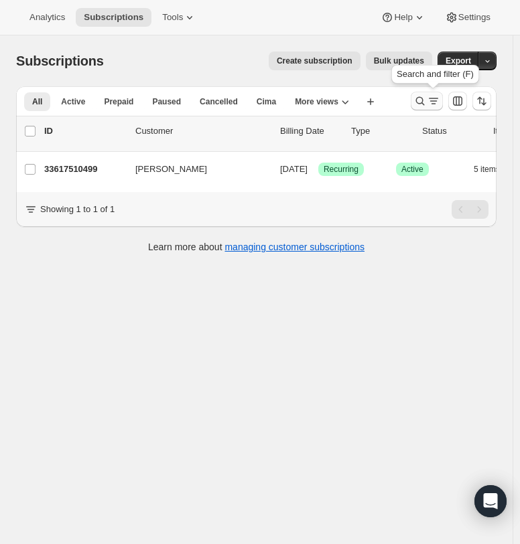
click at [426, 95] on icon "Search and filter results" at bounding box center [419, 100] width 13 height 13
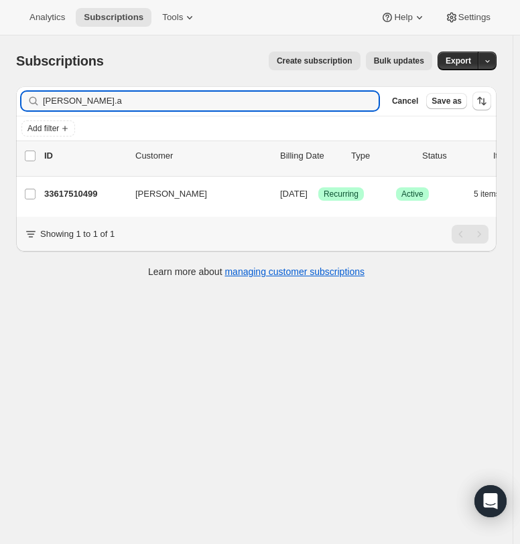
drag, startPoint x: 9, startPoint y: 84, endPoint x: -64, endPoint y: 83, distance: 73.7
click at [0, 83] on html "Analytics Subscriptions Tools Help Settings Skip to content Subscriptions. This…" at bounding box center [260, 272] width 520 height 544
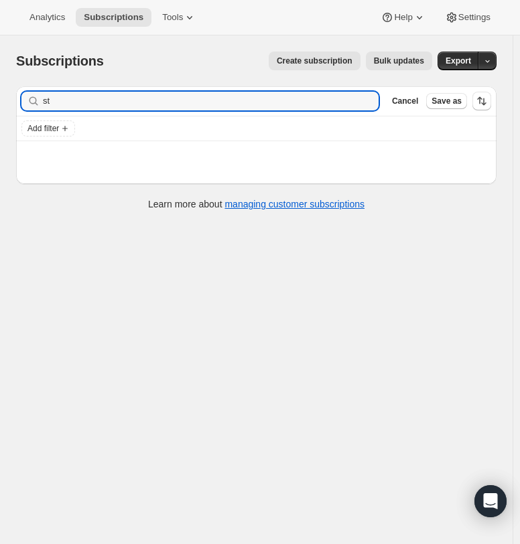
type input "s"
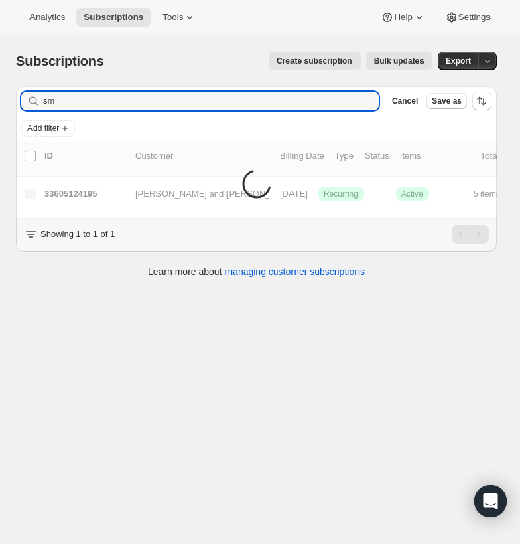
type input "s"
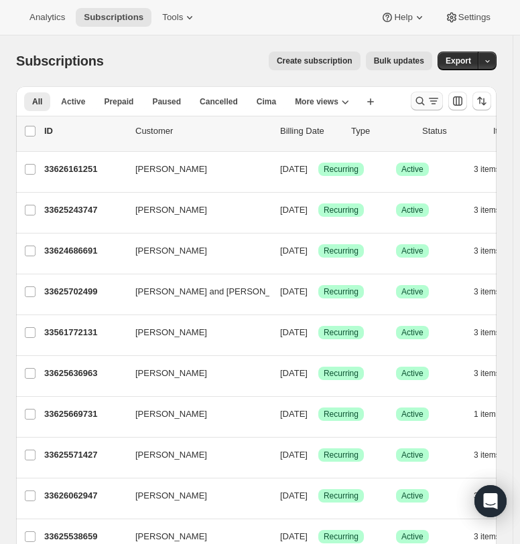
click at [434, 108] on button "Search and filter results" at bounding box center [426, 101] width 32 height 19
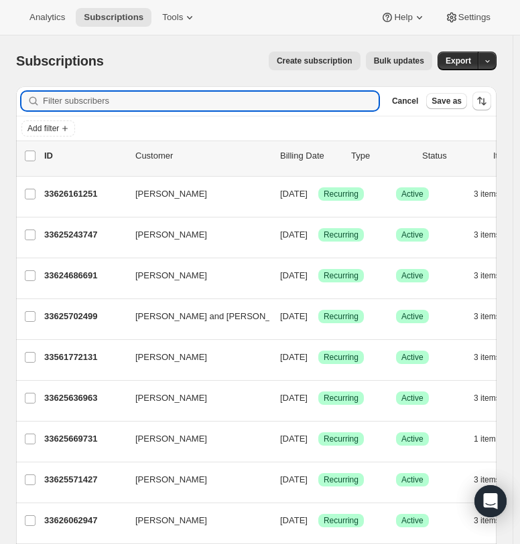
type input "stepanie@sthelena.com"
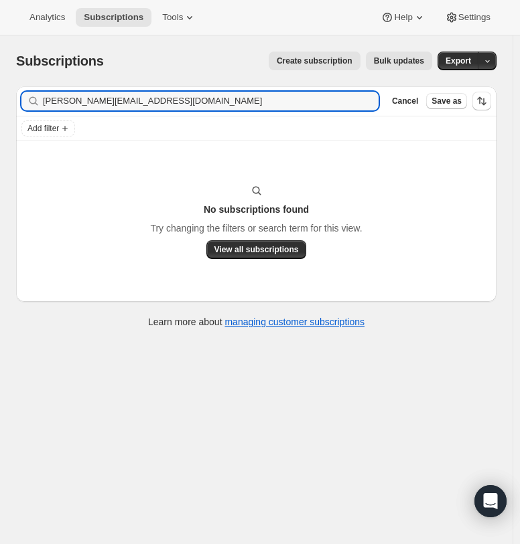
drag, startPoint x: 167, startPoint y: 100, endPoint x: -103, endPoint y: 77, distance: 270.8
click at [0, 77] on html "Analytics Subscriptions Tools Help Settings Skip to content Subscriptions. This…" at bounding box center [260, 272] width 520 height 544
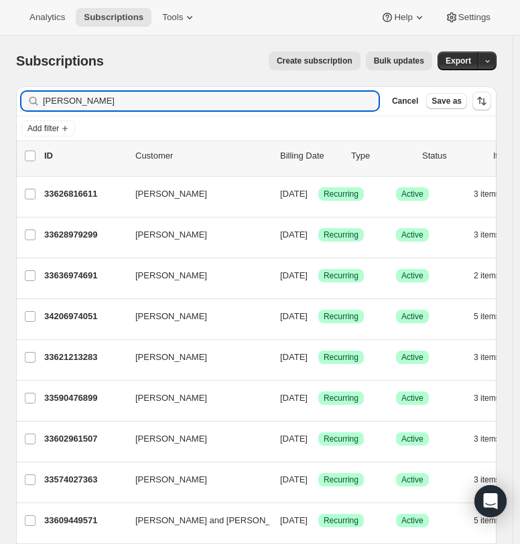
type input "stephanie"
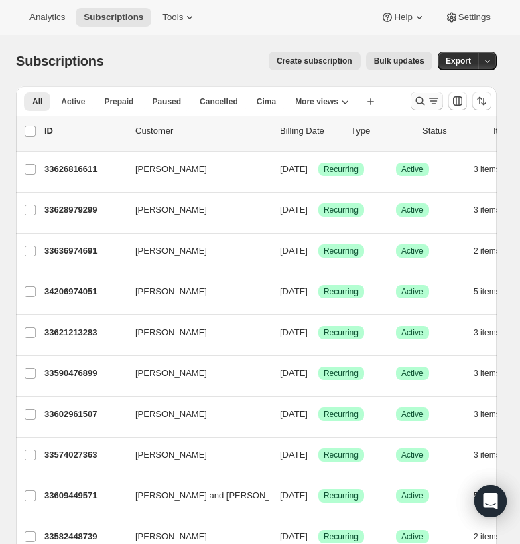
click at [440, 104] on icon "Search and filter results" at bounding box center [432, 100] width 13 height 13
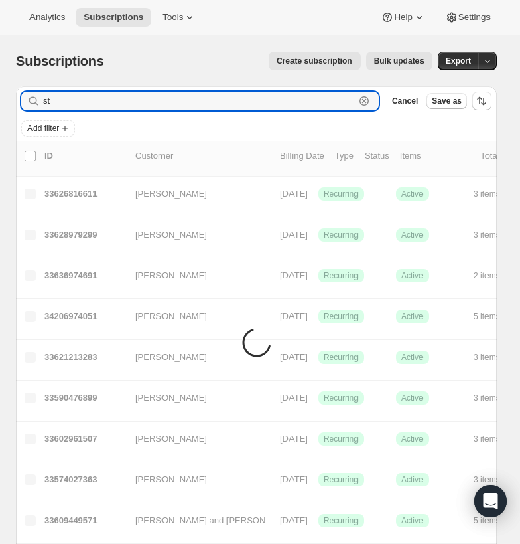
type input "s"
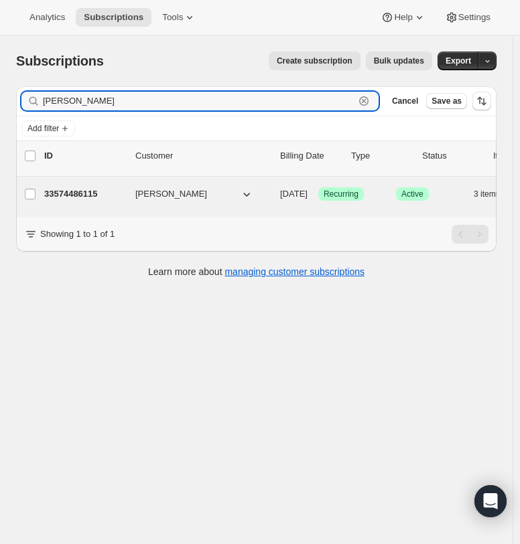
type input "[PERSON_NAME]"
click at [60, 198] on p "33574486115" at bounding box center [84, 193] width 80 height 13
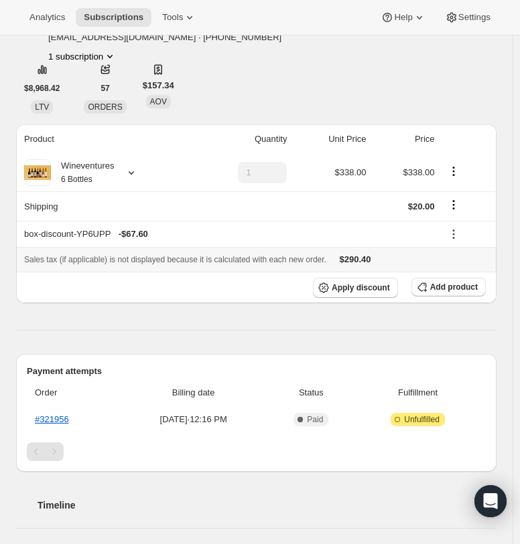
scroll to position [201, 0]
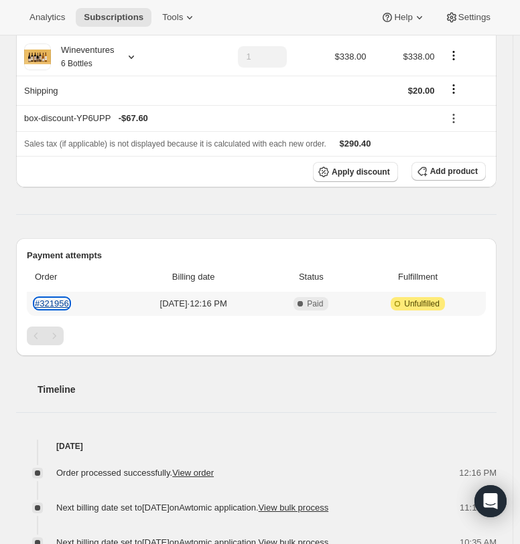
click at [56, 299] on link "#321956" at bounding box center [52, 304] width 34 height 10
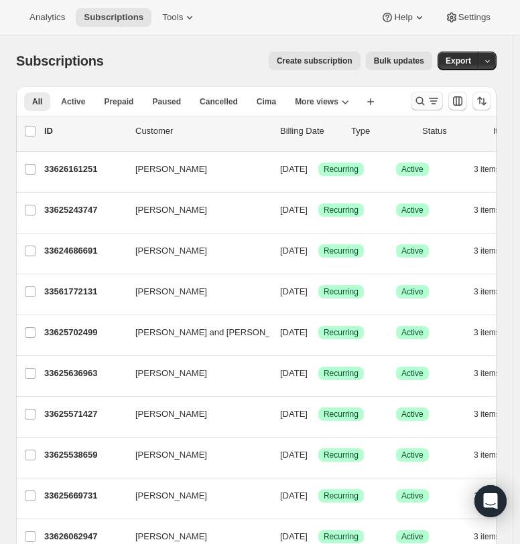
click at [439, 100] on icon "Search and filter results" at bounding box center [432, 100] width 13 height 13
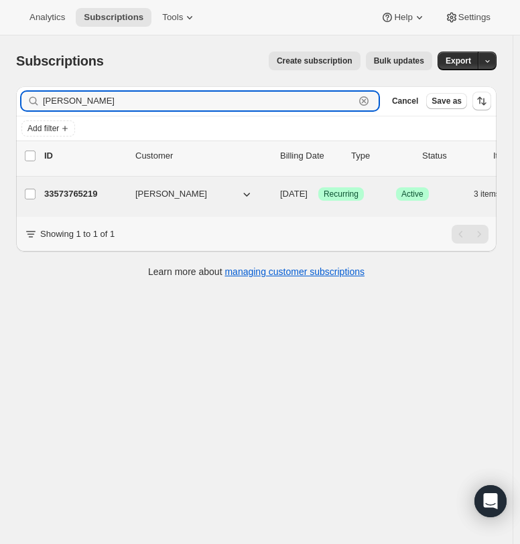
type input "[PERSON_NAME]"
click at [68, 197] on p "33573765219" at bounding box center [84, 193] width 80 height 13
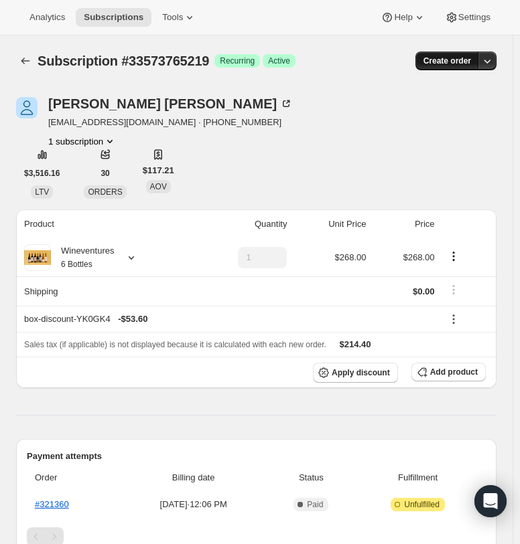
click at [466, 60] on span "Create order" at bounding box center [447, 61] width 48 height 11
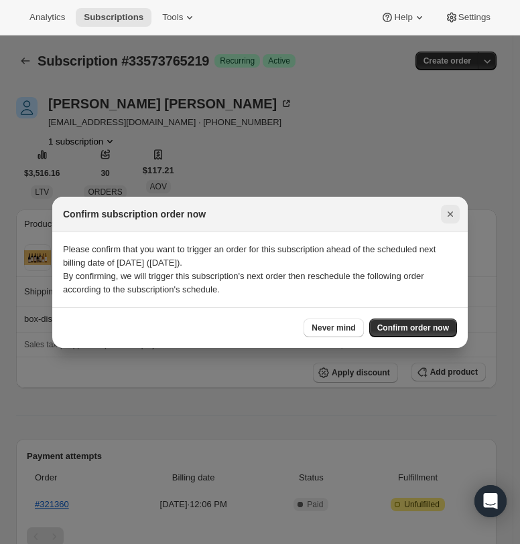
click at [445, 216] on icon "Close" at bounding box center [449, 214] width 13 height 13
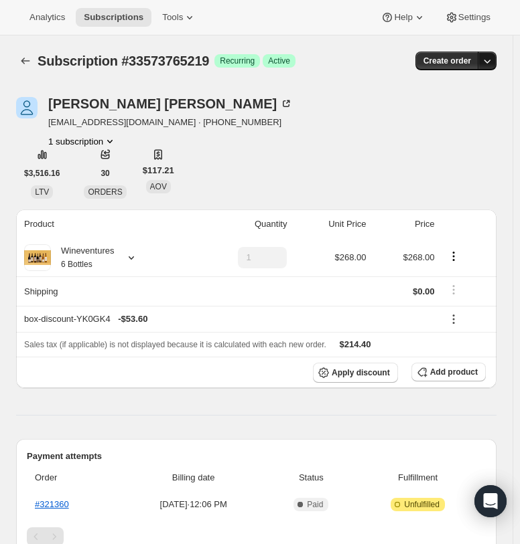
click at [493, 59] on icon "button" at bounding box center [486, 60] width 13 height 13
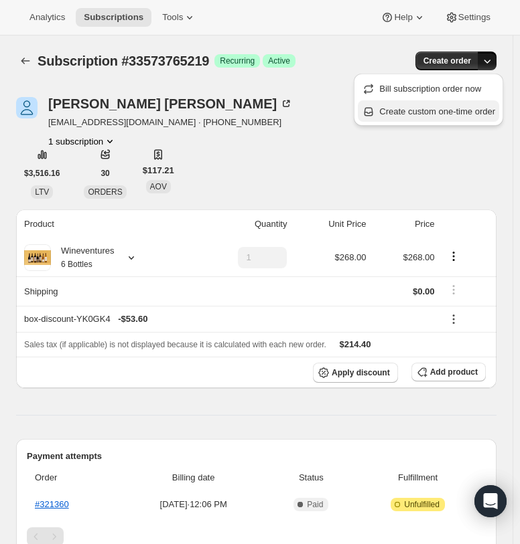
click at [469, 115] on span "Create custom one-time order" at bounding box center [437, 111] width 116 height 10
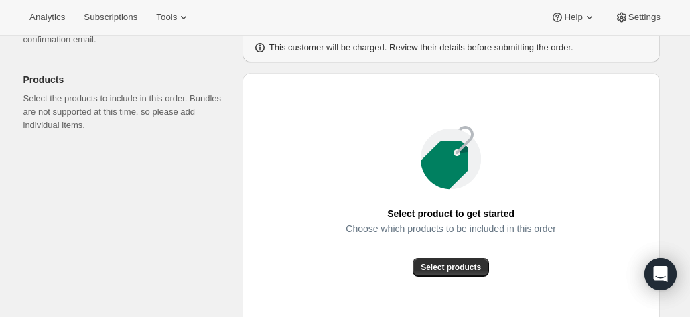
scroll to position [155, 0]
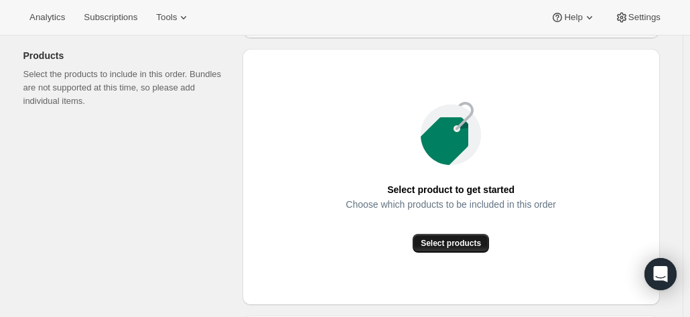
click at [445, 247] on span "Select products" at bounding box center [450, 243] width 60 height 11
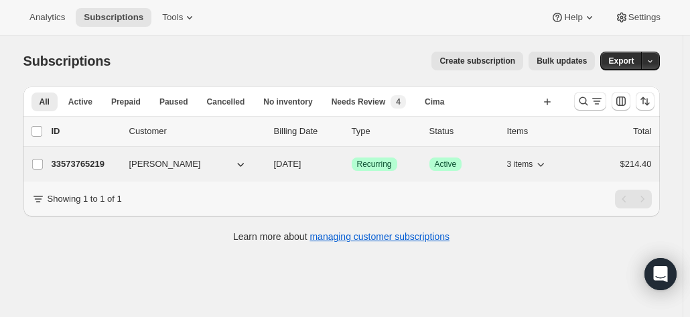
click at [83, 161] on p "33573765219" at bounding box center [85, 163] width 67 height 13
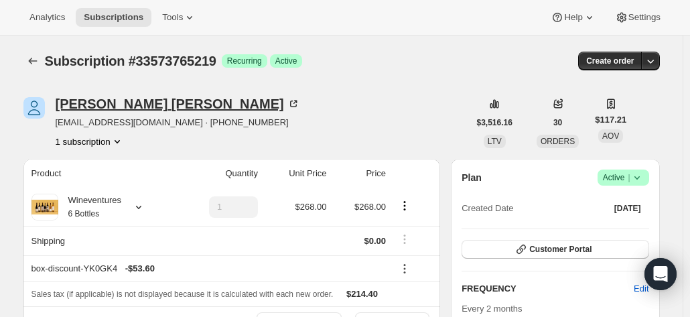
click at [141, 104] on div "[PERSON_NAME]" at bounding box center [178, 103] width 244 height 13
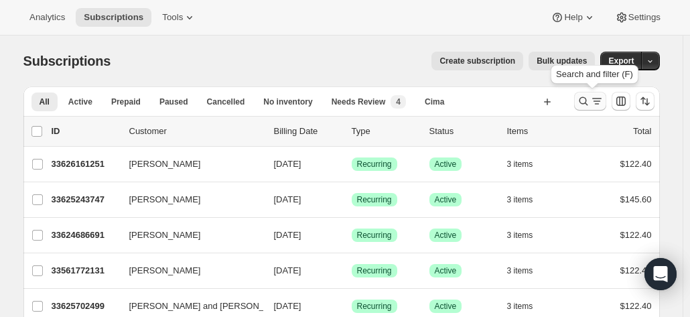
click at [602, 106] on icon "Search and filter results" at bounding box center [596, 100] width 13 height 13
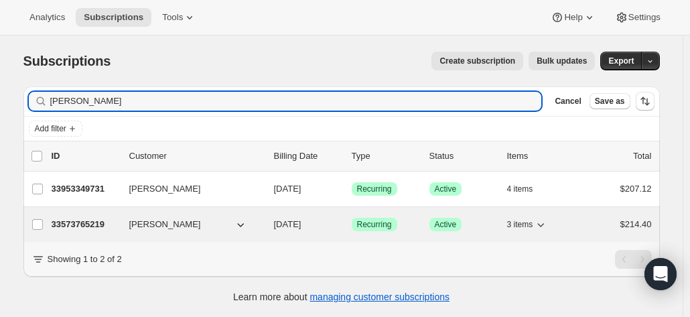
type input "[PERSON_NAME]"
click at [100, 222] on p "33573765219" at bounding box center [85, 224] width 67 height 13
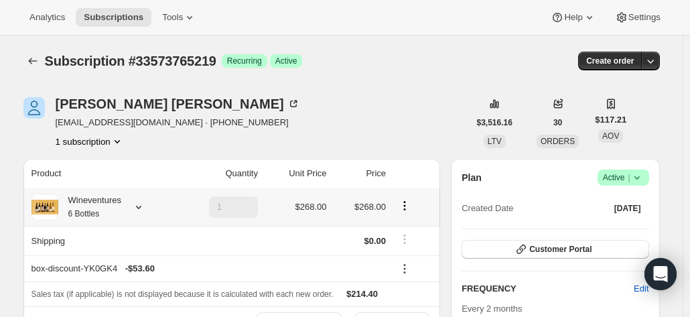
scroll to position [95, 0]
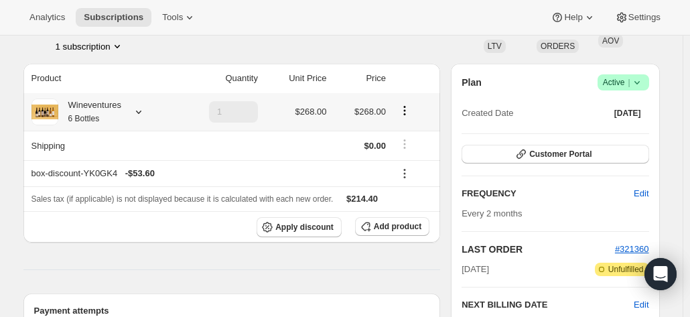
click at [142, 110] on icon at bounding box center [138, 111] width 13 height 13
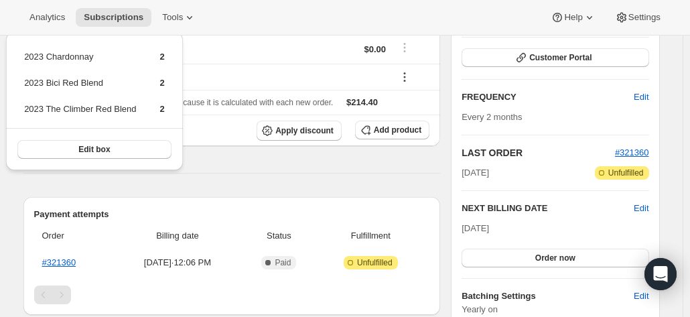
scroll to position [191, 0]
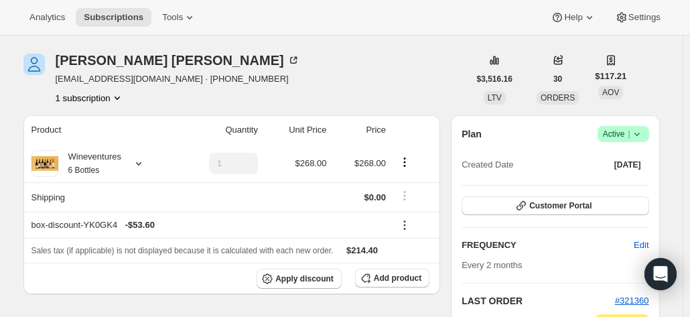
scroll to position [43, 0]
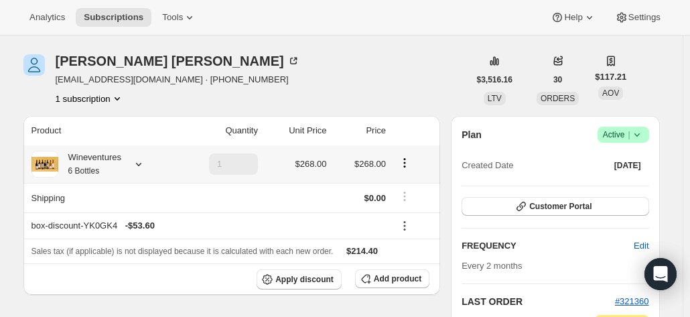
click at [139, 161] on icon at bounding box center [138, 163] width 13 height 13
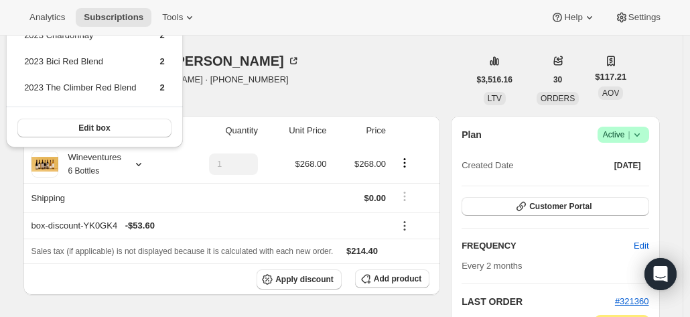
click at [224, 94] on div "[PERSON_NAME] [EMAIL_ADDRESS][DOMAIN_NAME] · [PHONE_NUMBER] 1 subscription" at bounding box center [245, 79] width 445 height 51
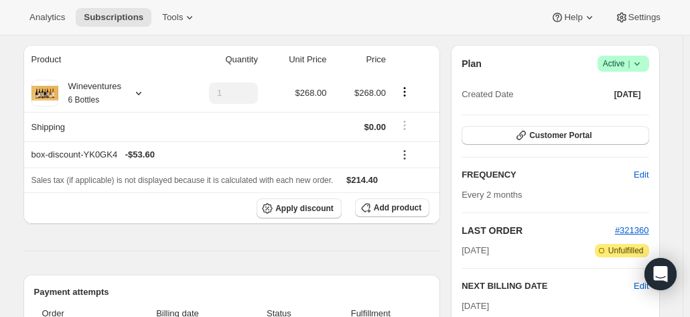
scroll to position [0, 0]
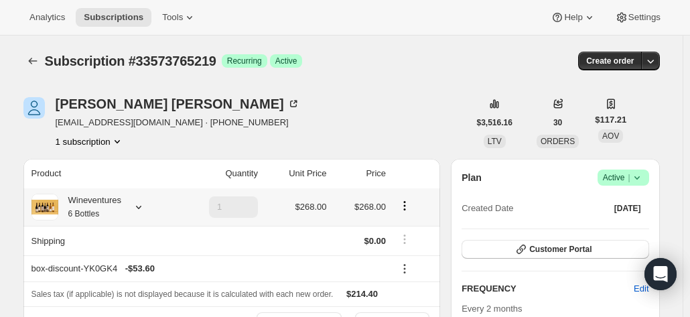
click at [139, 203] on icon at bounding box center [138, 206] width 13 height 13
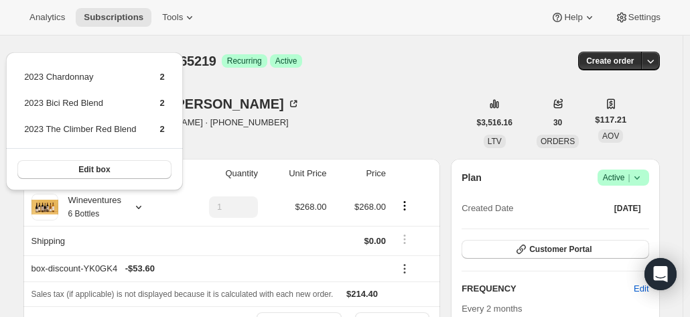
click at [242, 145] on div "[PERSON_NAME] [EMAIL_ADDRESS][DOMAIN_NAME] · [PHONE_NUMBER] 1 subscription" at bounding box center [245, 122] width 445 height 51
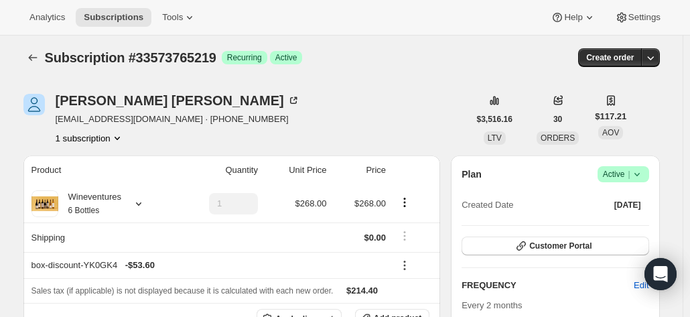
scroll to position [3, 0]
click at [650, 66] on button "button" at bounding box center [650, 58] width 19 height 19
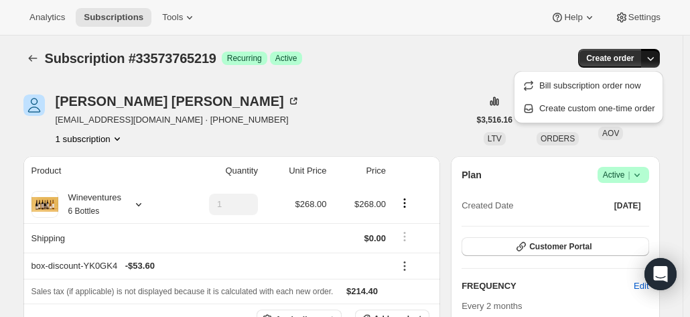
click at [437, 66] on div "Subscription #33573765219 Success Recurring Success Active Create order" at bounding box center [341, 58] width 636 height 19
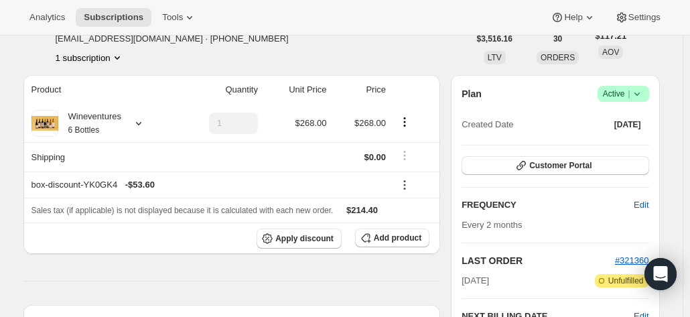
scroll to position [83, 0]
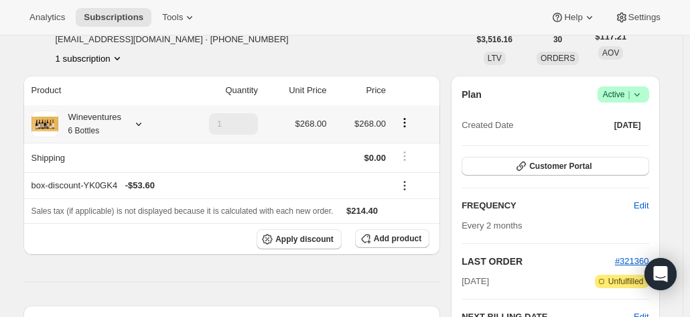
click at [141, 123] on icon at bounding box center [138, 123] width 13 height 13
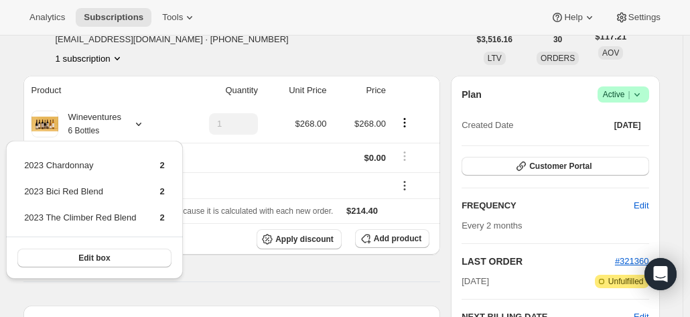
click at [241, 64] on div "[PERSON_NAME] [EMAIL_ADDRESS][DOMAIN_NAME] · [PHONE_NUMBER] 1 subscription" at bounding box center [245, 39] width 445 height 51
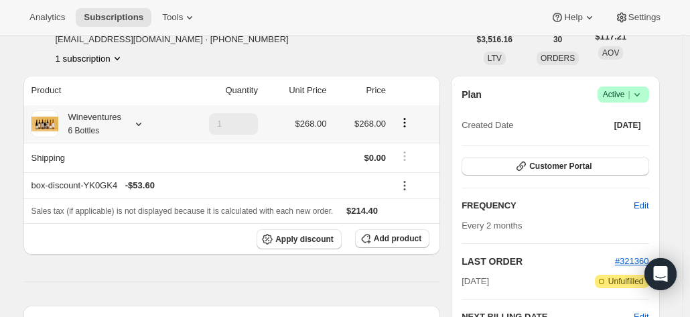
click at [143, 123] on icon at bounding box center [138, 123] width 13 height 13
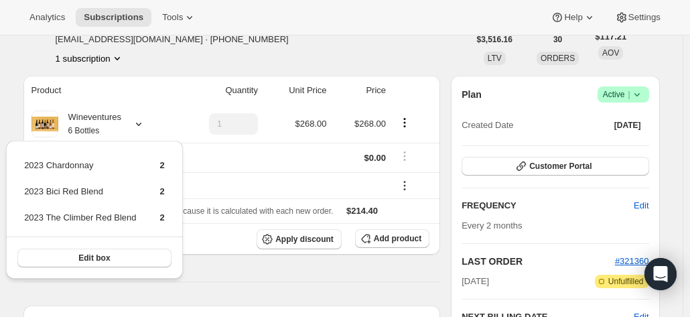
scroll to position [0, 0]
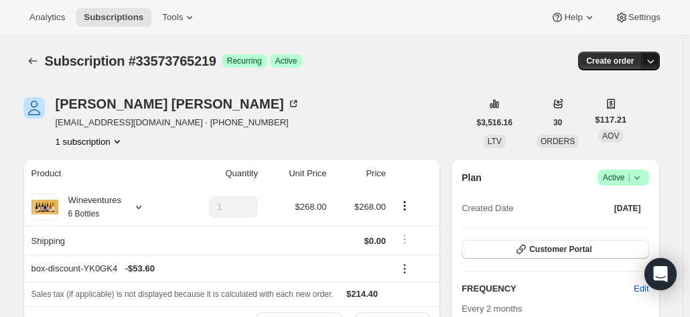
click at [657, 62] on icon "button" at bounding box center [649, 60] width 13 height 13
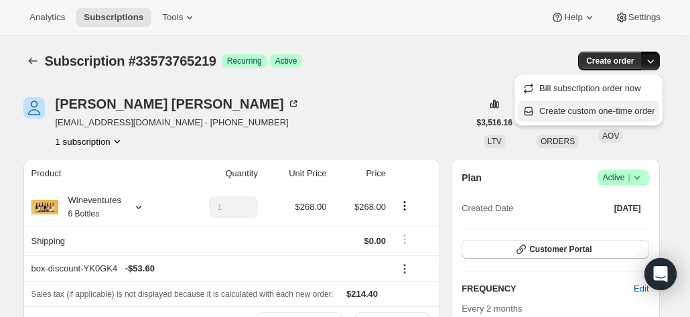
click at [628, 114] on span "Create custom one-time order" at bounding box center [597, 111] width 116 height 10
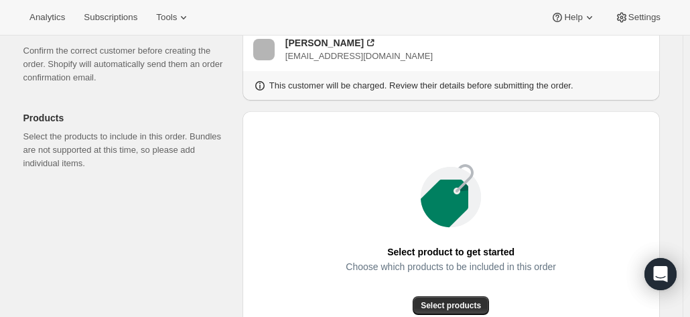
scroll to position [113, 0]
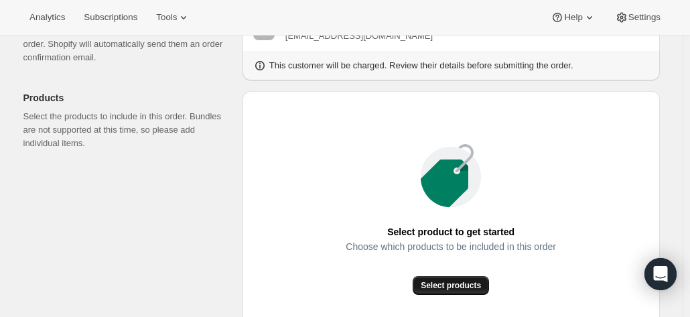
click at [457, 277] on button "Select products" at bounding box center [450, 285] width 76 height 19
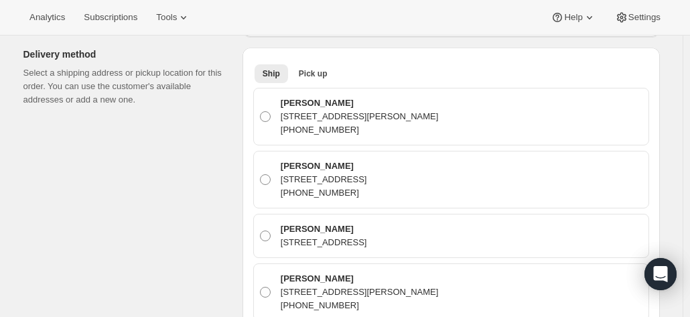
scroll to position [422, 0]
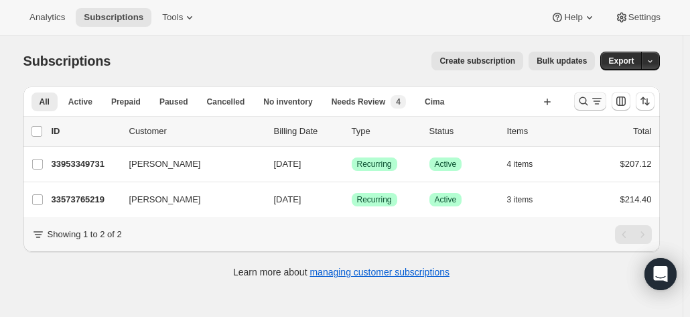
click at [584, 102] on icon "Search and filter results" at bounding box center [582, 100] width 13 height 13
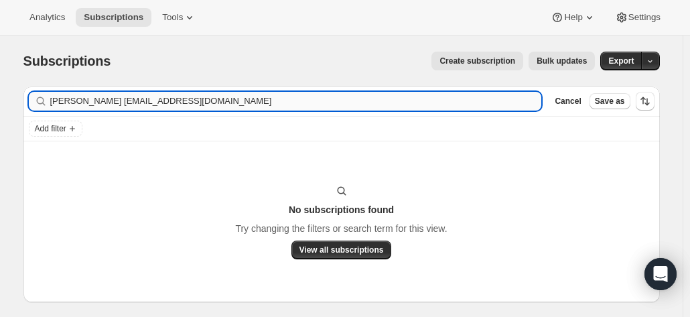
click at [78, 100] on input "[PERSON_NAME] [EMAIL_ADDRESS][DOMAIN_NAME]" at bounding box center [295, 101] width 491 height 19
click at [148, 98] on input "[EMAIL_ADDRESS][DOMAIN_NAME]" at bounding box center [295, 101] width 491 height 19
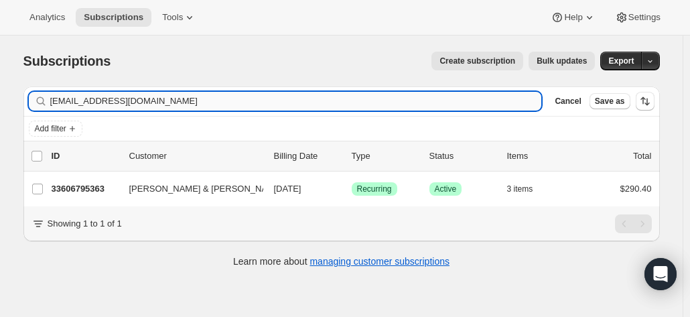
click at [192, 104] on input "[EMAIL_ADDRESS][DOMAIN_NAME]" at bounding box center [295, 101] width 491 height 19
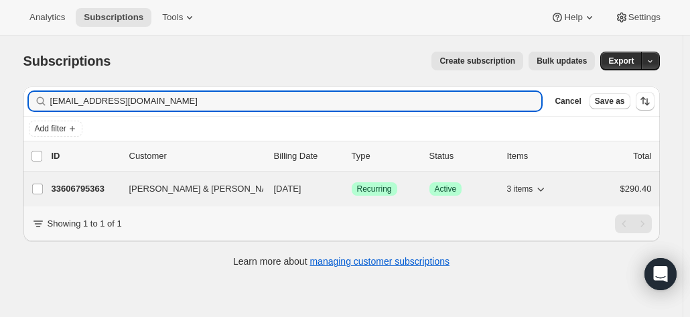
type input "[EMAIL_ADDRESS][DOMAIN_NAME]"
click at [106, 188] on p "33606795363" at bounding box center [85, 188] width 67 height 13
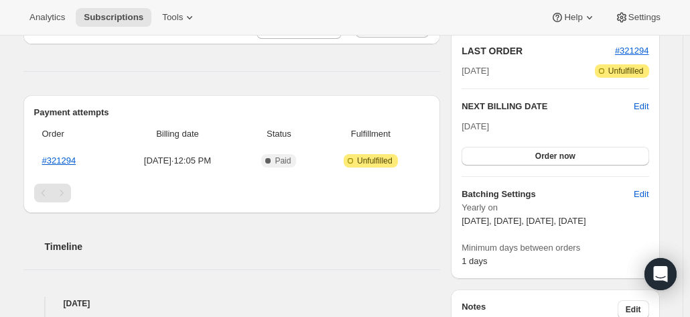
scroll to position [284, 0]
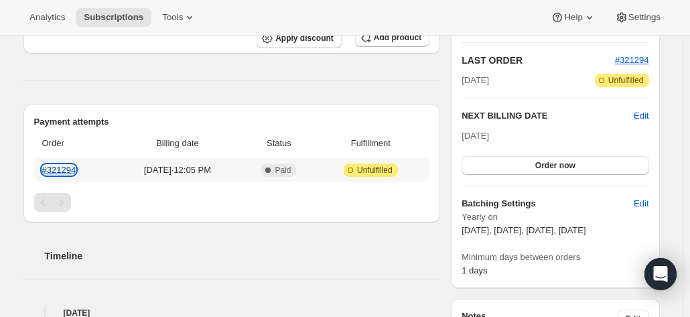
click at [70, 171] on link "#321294" at bounding box center [59, 170] width 34 height 10
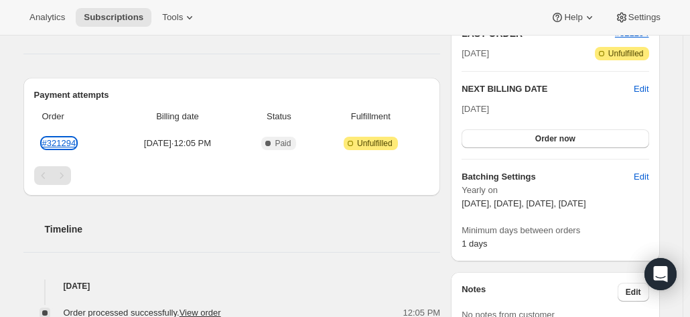
scroll to position [313, 0]
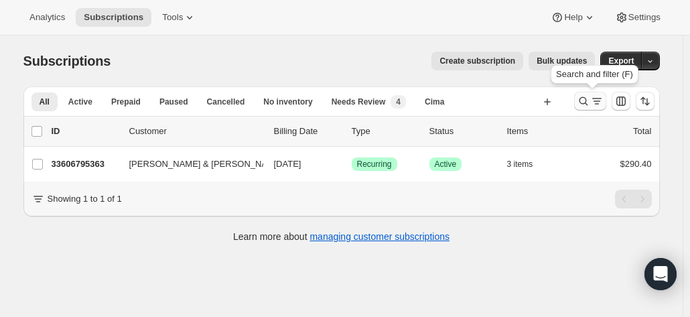
click at [587, 101] on icon "Search and filter results" at bounding box center [582, 101] width 9 height 9
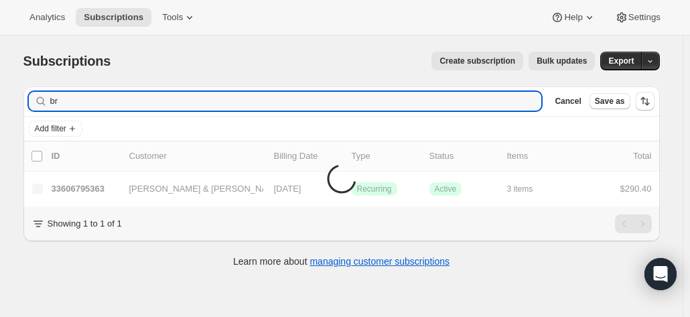
type input "b"
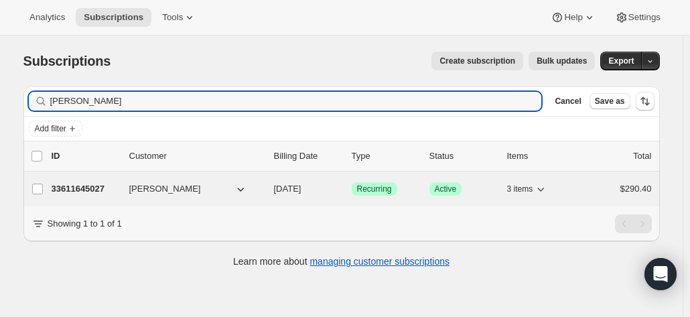
type input "[PERSON_NAME]"
click at [98, 190] on p "33611645027" at bounding box center [85, 188] width 67 height 13
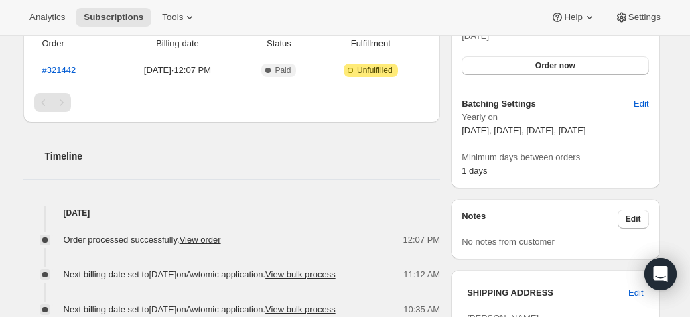
scroll to position [384, 0]
click at [55, 72] on link "#321442" at bounding box center [59, 69] width 34 height 10
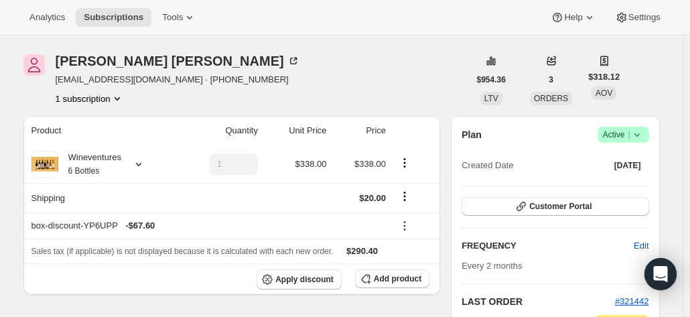
scroll to position [0, 0]
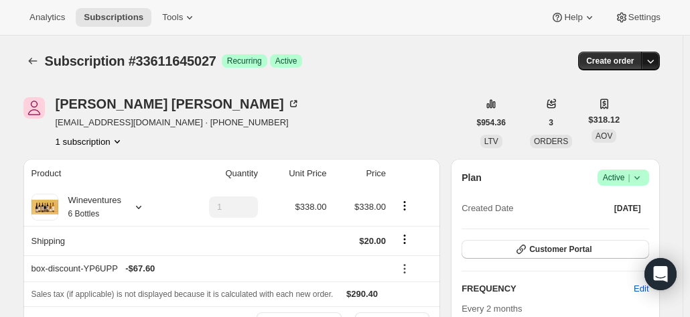
click at [652, 64] on icon "button" at bounding box center [649, 60] width 13 height 13
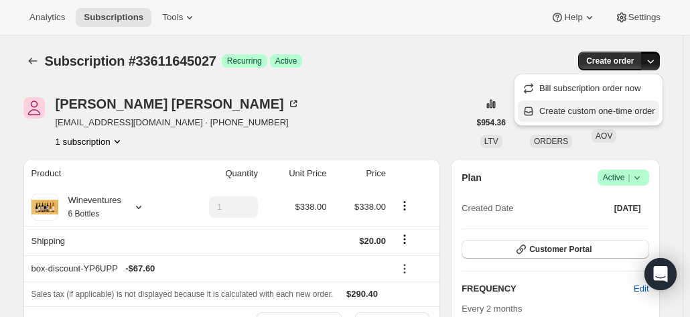
click at [634, 112] on span "Create custom one-time order" at bounding box center [597, 111] width 116 height 10
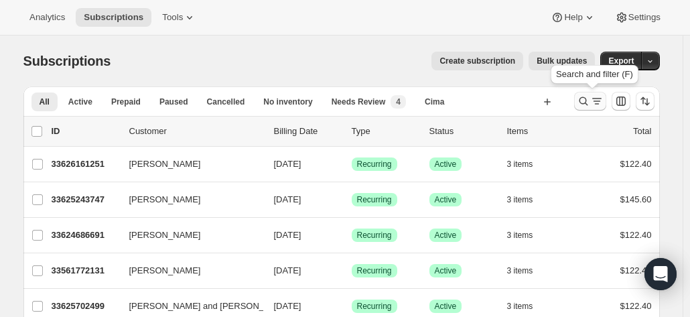
click at [582, 97] on icon "Search and filter results" at bounding box center [582, 100] width 13 height 13
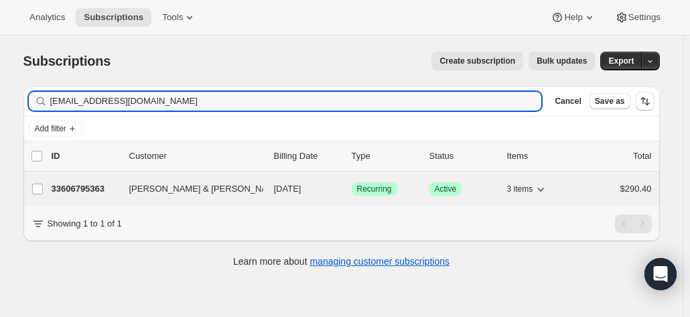
type input "[EMAIL_ADDRESS][DOMAIN_NAME]"
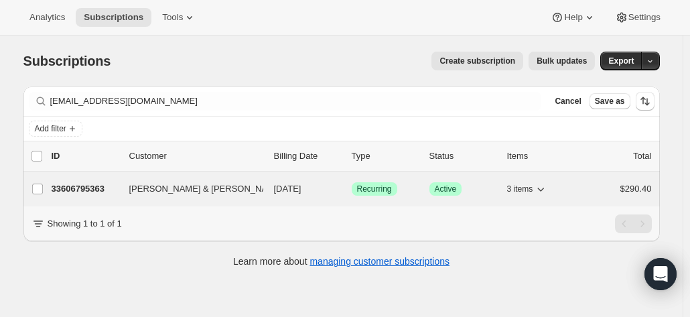
click at [98, 184] on p "33606795363" at bounding box center [85, 188] width 67 height 13
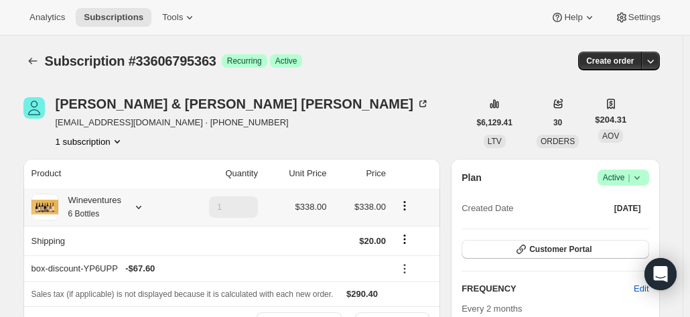
scroll to position [1, 0]
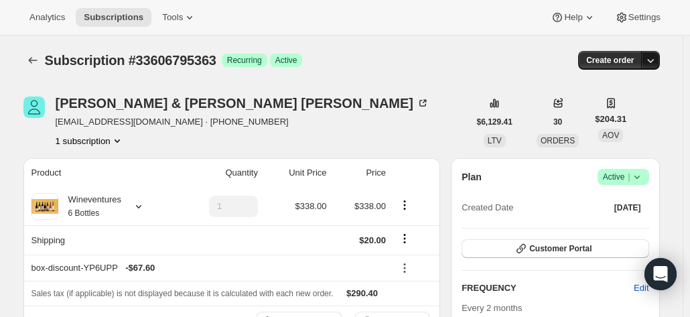
click at [649, 61] on icon "button" at bounding box center [649, 60] width 13 height 13
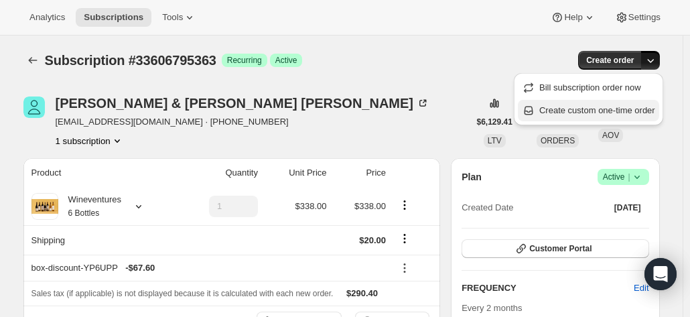
click at [557, 114] on span "Create custom one-time order" at bounding box center [597, 110] width 116 height 10
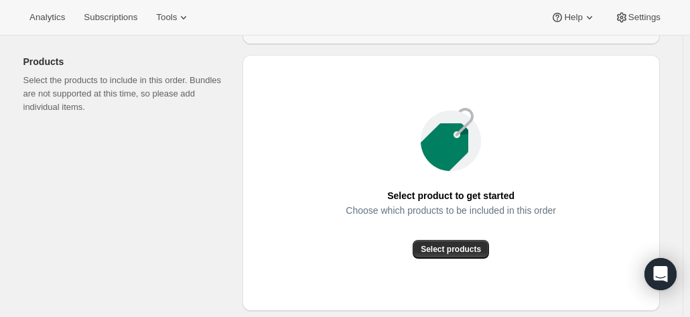
scroll to position [171, 0]
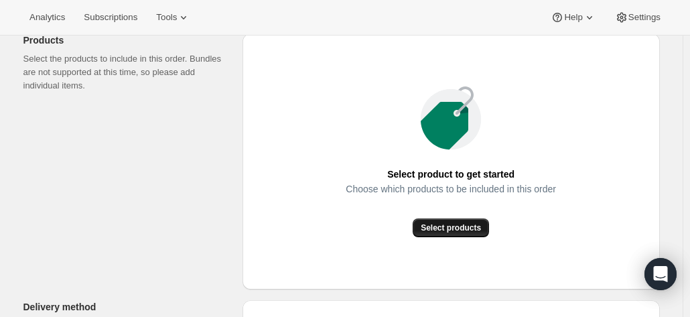
click at [468, 234] on button "Select products" at bounding box center [450, 227] width 76 height 19
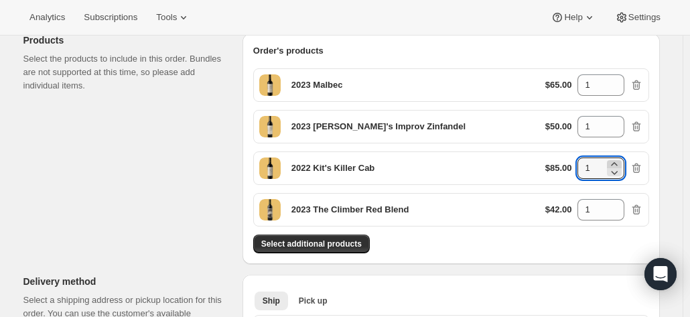
click at [619, 158] on icon at bounding box center [613, 163] width 13 height 13
type input "2"
click at [620, 200] on icon at bounding box center [613, 205] width 13 height 13
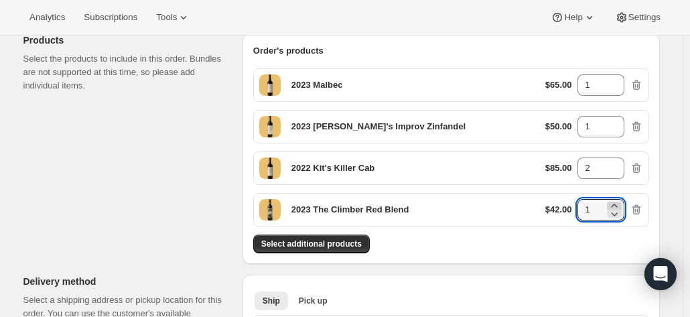
type input "2"
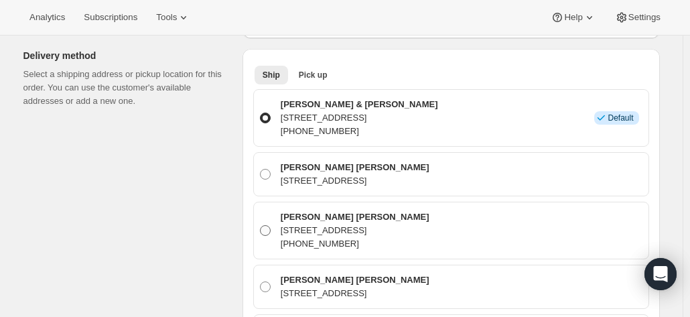
scroll to position [396, 0]
click at [438, 126] on p "+13377188548" at bounding box center [359, 131] width 157 height 13
click at [260, 114] on input "Chris & Ashley Broussard 17720 Clodis Road, Abbeville, LA, 70510, United States…" at bounding box center [260, 113] width 1 height 1
drag, startPoint x: 503, startPoint y: 119, endPoint x: 280, endPoint y: 112, distance: 223.7
click at [280, 112] on div "Chris & Ashley Broussard 17720 Clodis Road, Abbeville, LA, 70510, United States…" at bounding box center [460, 118] width 366 height 40
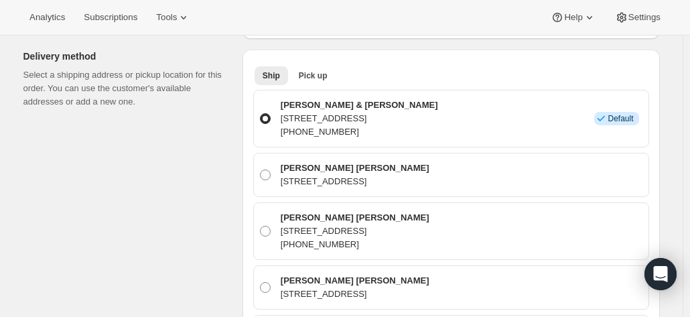
copy p "17720 Clodis Road, Abbeville, LA, 70510, United States"
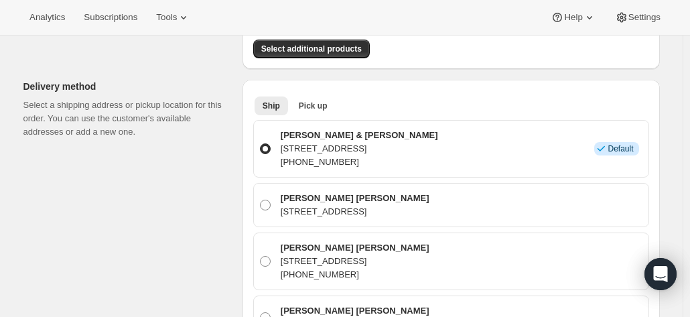
scroll to position [311, 0]
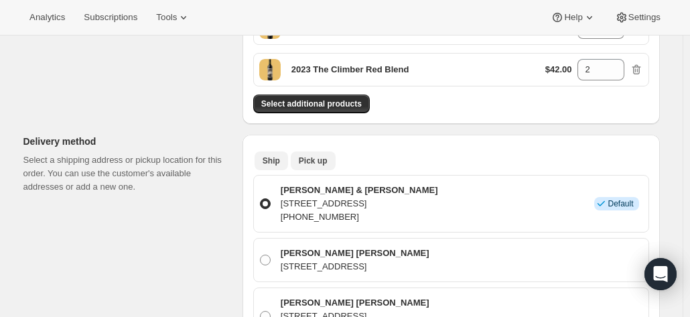
click at [324, 155] on span "Pick up" at bounding box center [313, 160] width 29 height 11
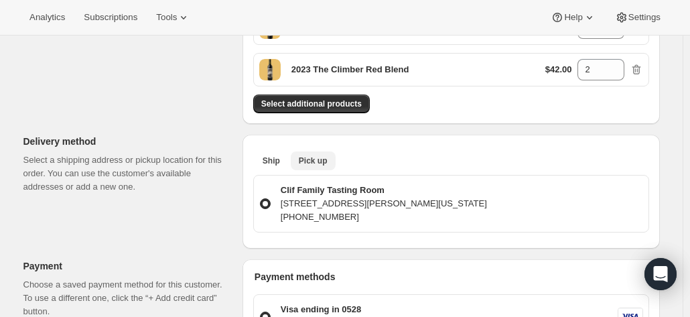
scroll to position [362, 0]
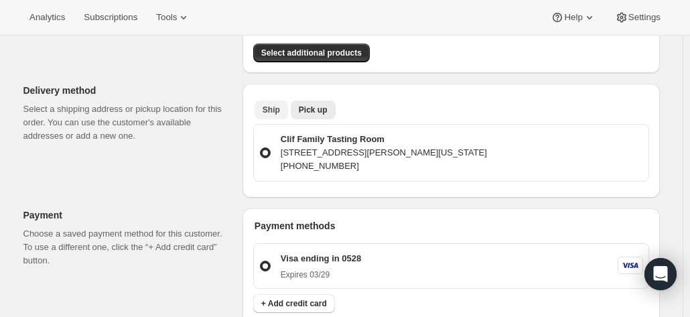
click at [270, 116] on button "Ship" at bounding box center [270, 109] width 33 height 19
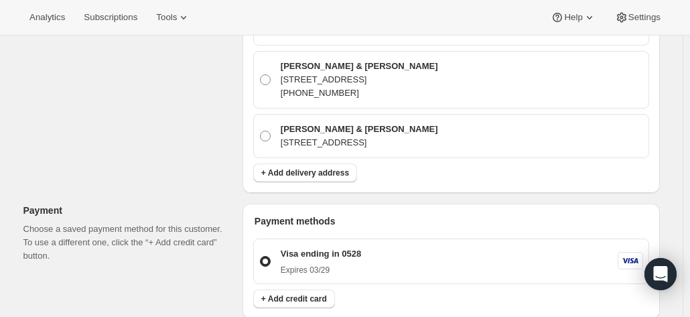
scroll to position [660, 0]
click at [319, 173] on button "+ Add delivery address" at bounding box center [305, 172] width 104 height 19
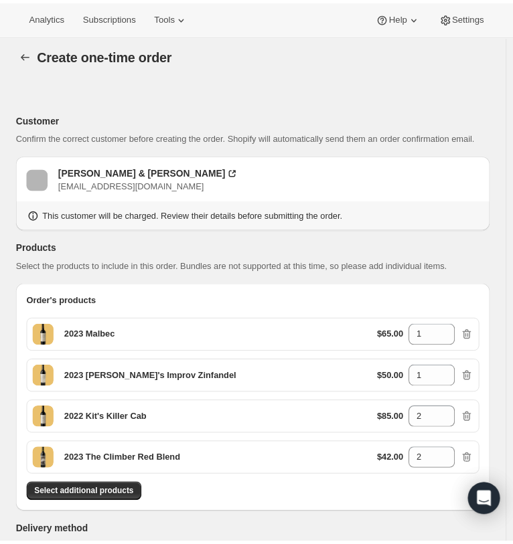
scroll to position [0, 0]
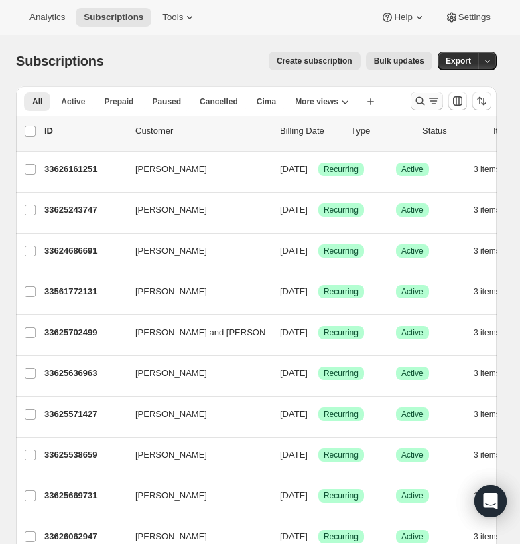
click at [437, 107] on icon "Search and filter results" at bounding box center [432, 100] width 13 height 13
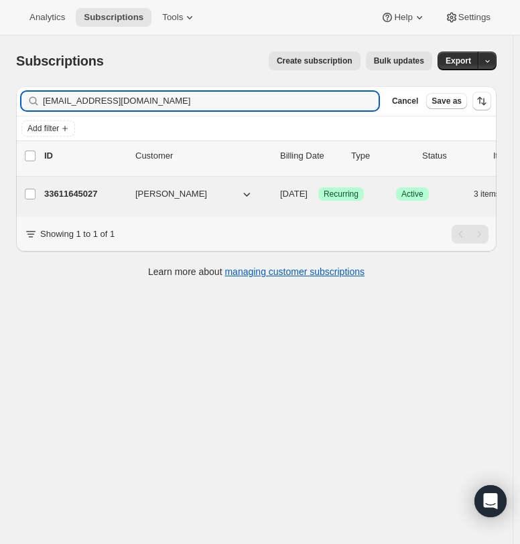
type input "[EMAIL_ADDRESS][DOMAIN_NAME]"
click at [76, 198] on p "33611645027" at bounding box center [84, 193] width 80 height 13
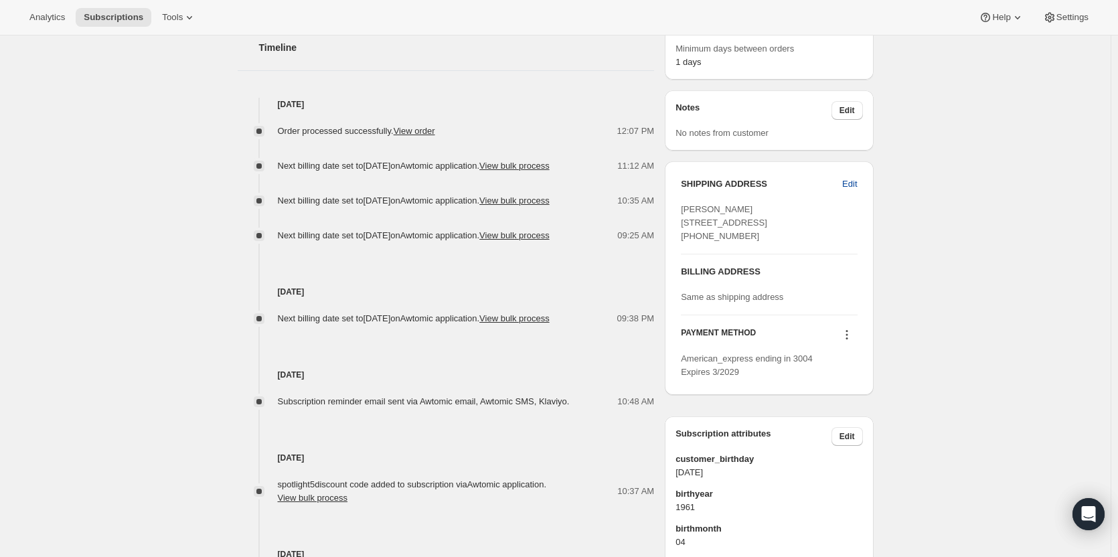
scroll to position [469, 0]
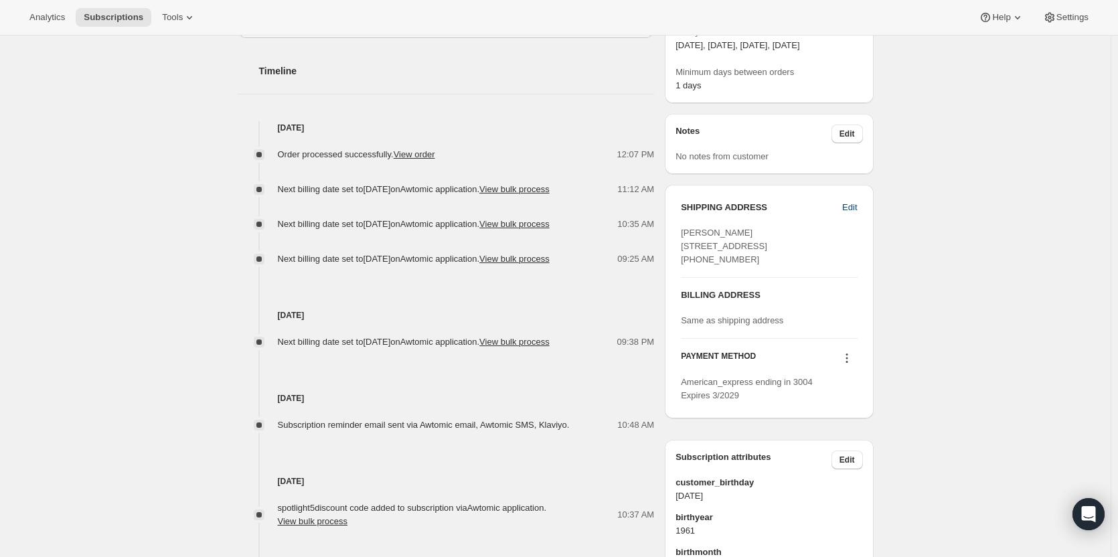
click at [526, 202] on span "Edit" at bounding box center [849, 207] width 15 height 13
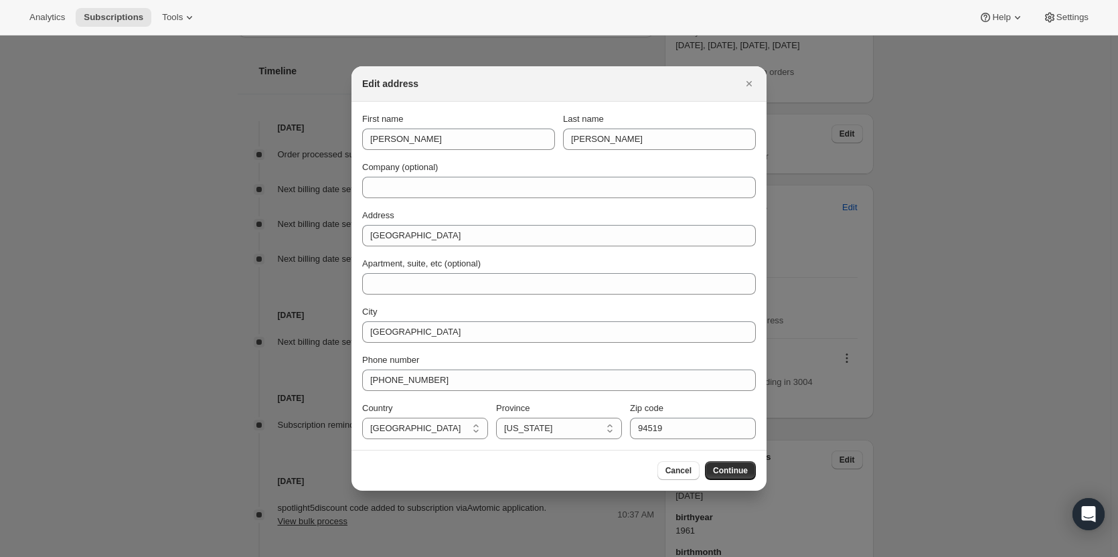
click at [526, 234] on div at bounding box center [559, 278] width 1118 height 557
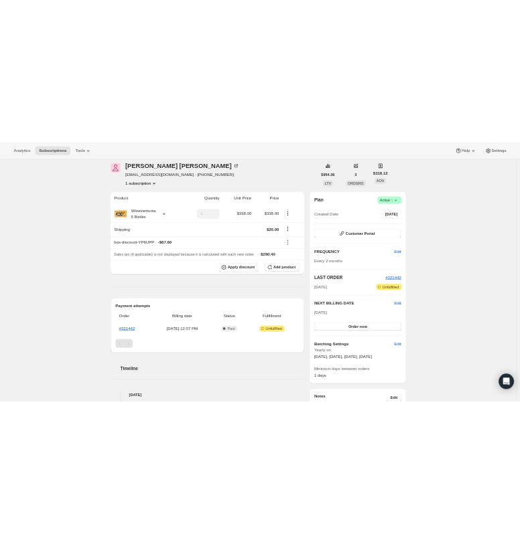
scroll to position [0, 0]
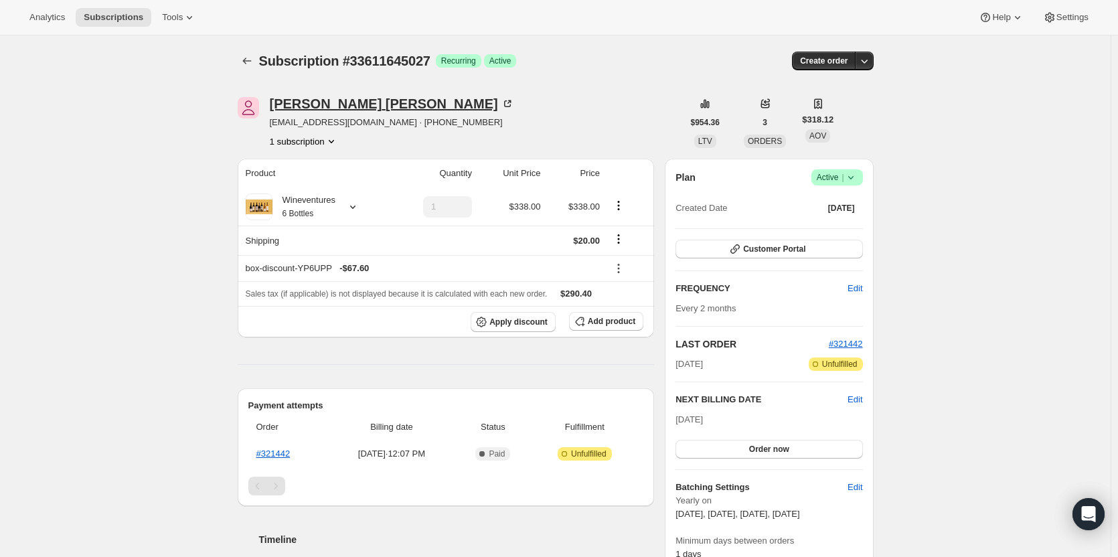
click at [303, 103] on div "Tom Kronquist" at bounding box center [392, 103] width 244 height 13
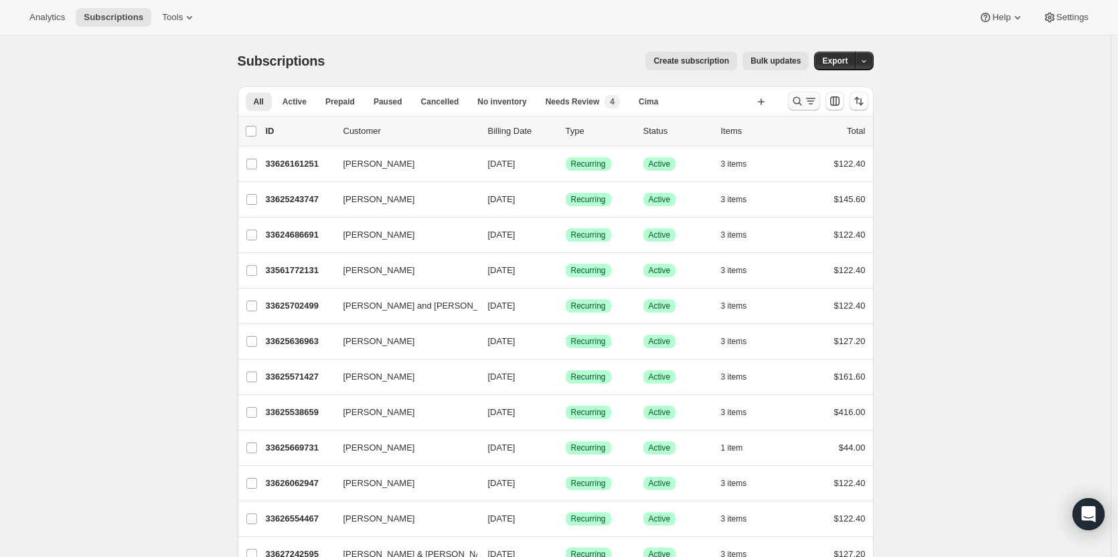
click at [794, 99] on icon "Search and filter results" at bounding box center [797, 100] width 13 height 13
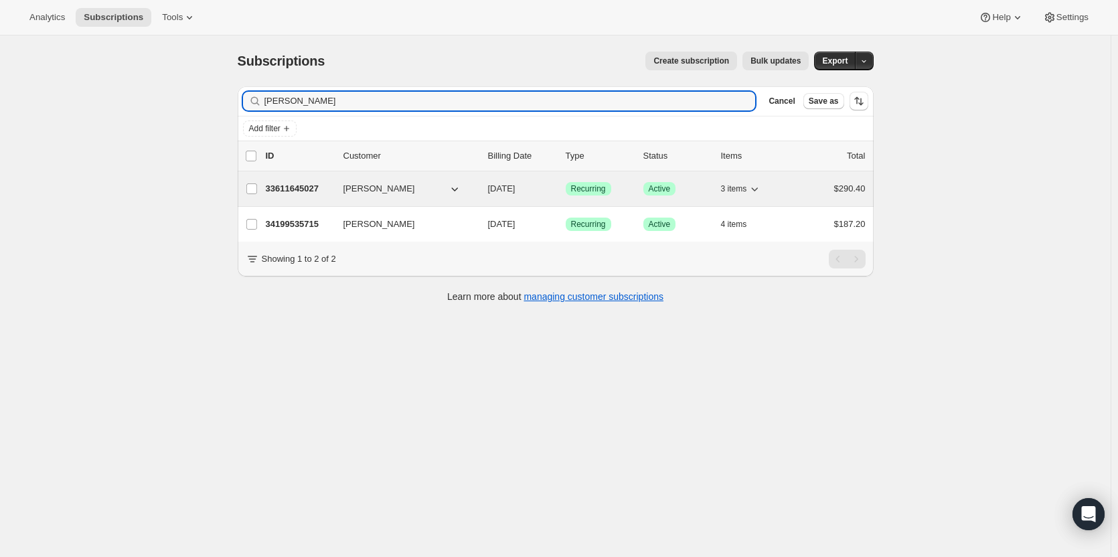
type input "[PERSON_NAME]"
click at [295, 183] on p "33611645027" at bounding box center [299, 188] width 67 height 13
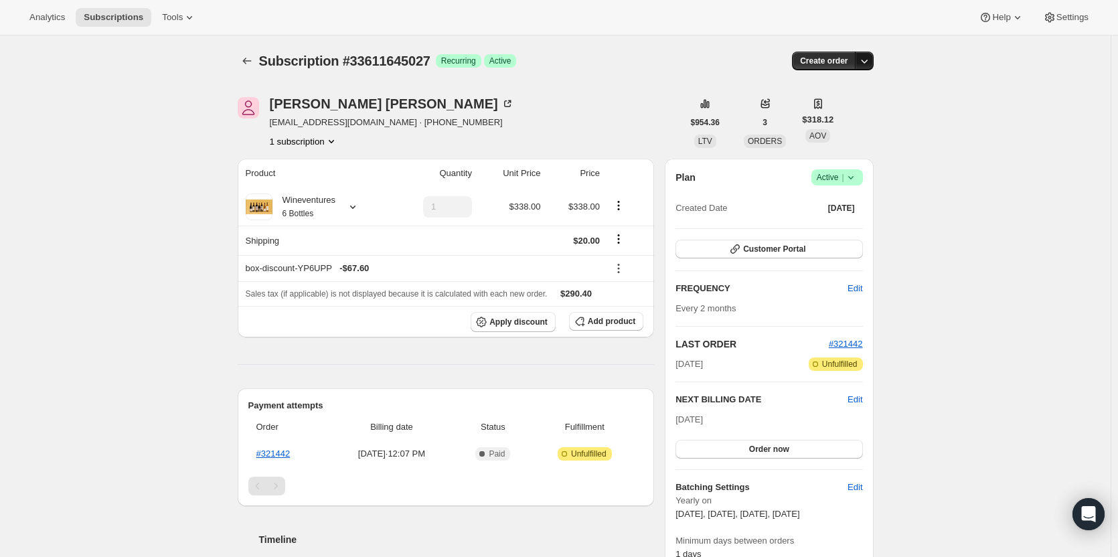
drag, startPoint x: 887, startPoint y: 66, endPoint x: 865, endPoint y: 68, distance: 22.2
click at [871, 66] on icon "button" at bounding box center [864, 60] width 13 height 13
click at [849, 113] on span "Create custom one-time order" at bounding box center [811, 111] width 116 height 10
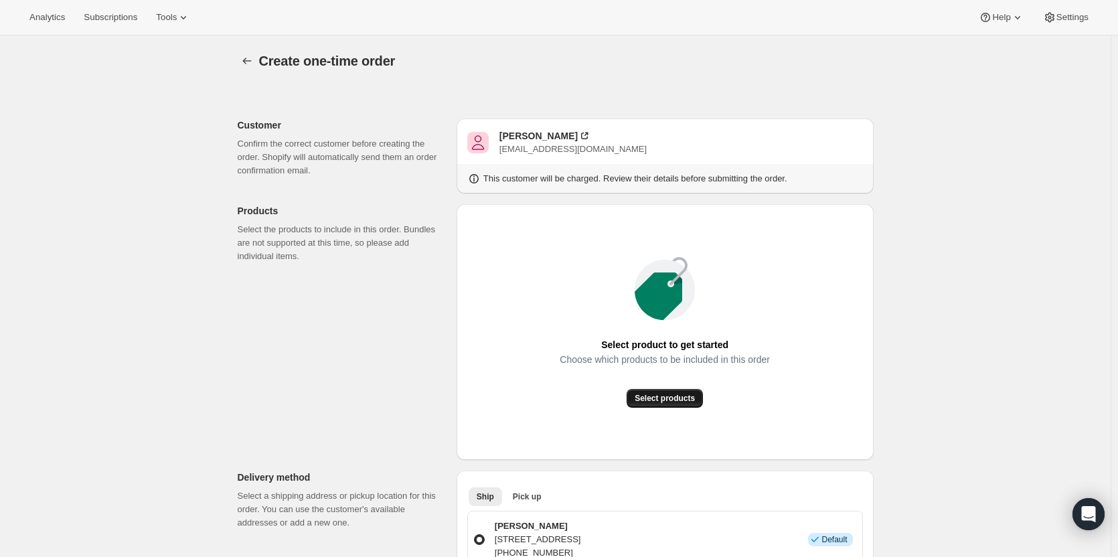
click at [684, 398] on span "Select products" at bounding box center [665, 398] width 60 height 11
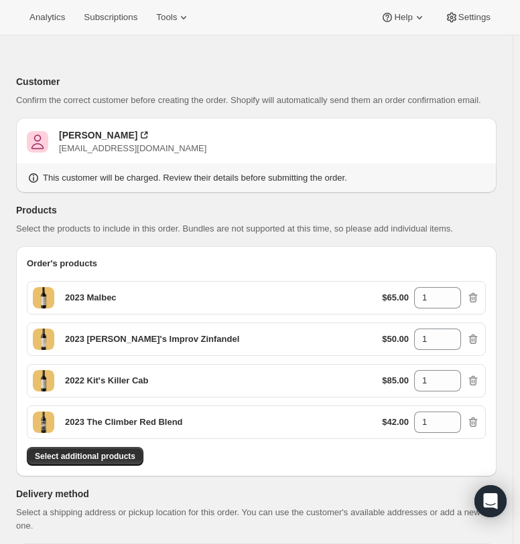
scroll to position [67, 0]
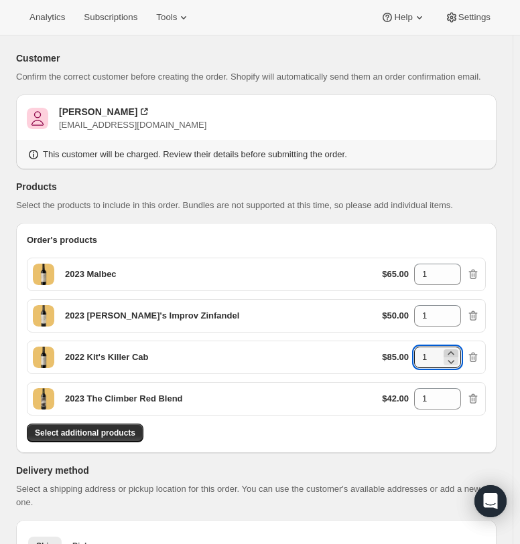
click at [457, 349] on icon at bounding box center [450, 353] width 13 height 13
type input "2"
click at [457, 394] on icon at bounding box center [450, 394] width 13 height 13
type input "2"
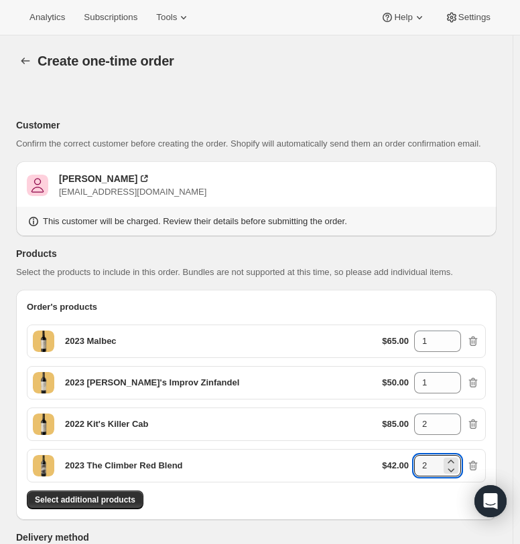
click at [285, 248] on p "Products" at bounding box center [256, 253] width 480 height 13
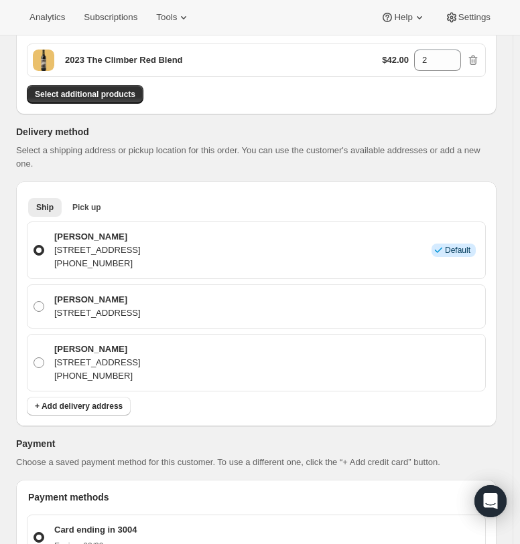
scroll to position [469, 0]
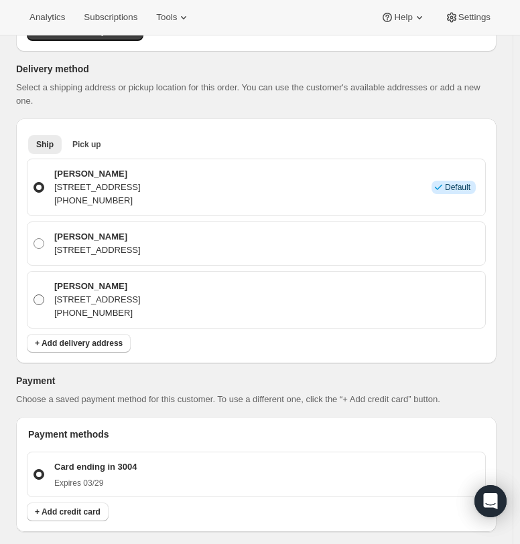
click at [107, 293] on p "[STREET_ADDRESS]" at bounding box center [97, 299] width 86 height 13
click at [34, 295] on input "[PERSON_NAME] [STREET_ADDRESS] [PHONE_NUMBER]" at bounding box center [33, 295] width 1 height 1
radio input "true"
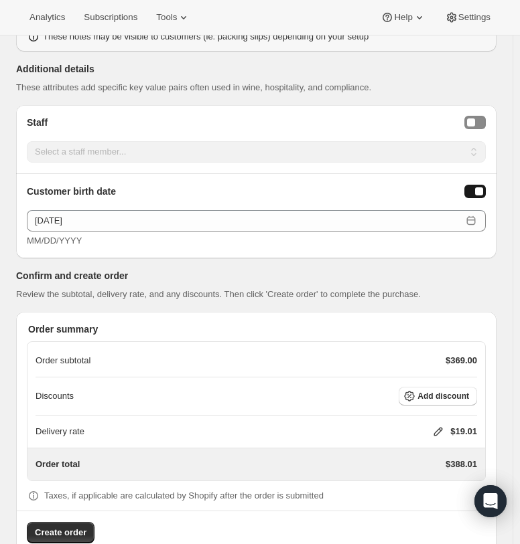
scroll to position [1120, 0]
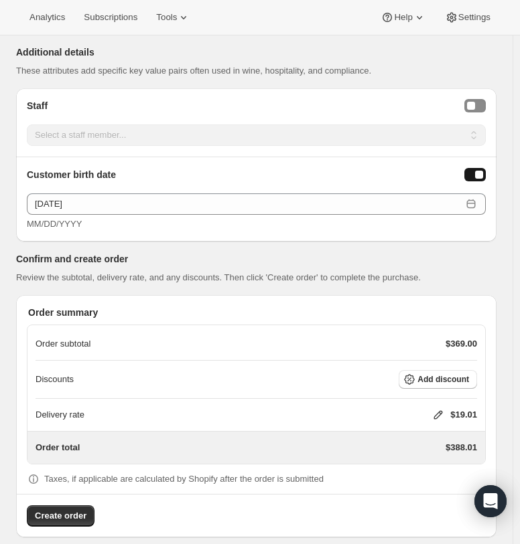
click at [443, 411] on icon at bounding box center [438, 415] width 9 height 9
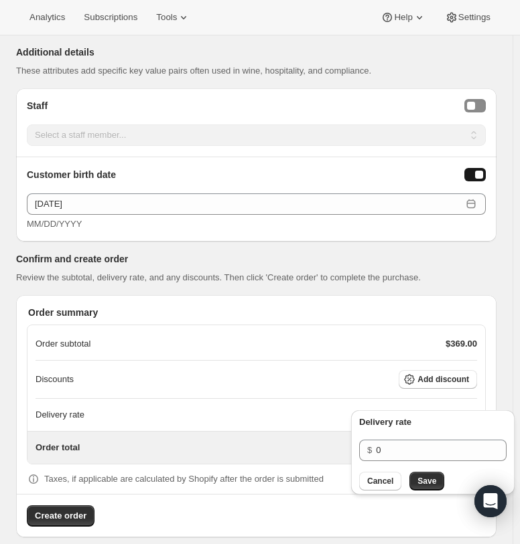
click at [424, 399] on div "Delivery rate $19.01" at bounding box center [255, 415] width 441 height 32
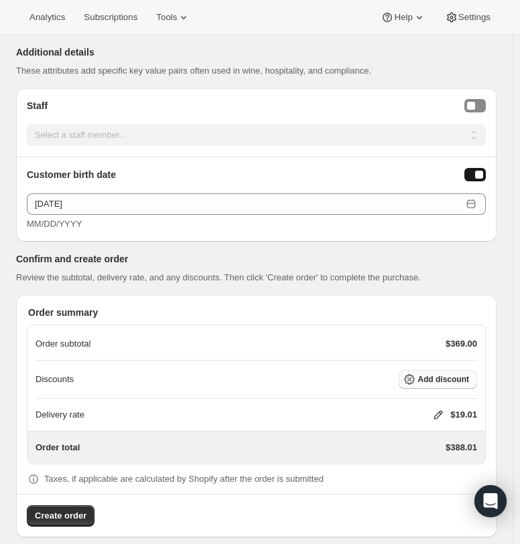
click at [447, 370] on button "Add discount" at bounding box center [437, 379] width 78 height 19
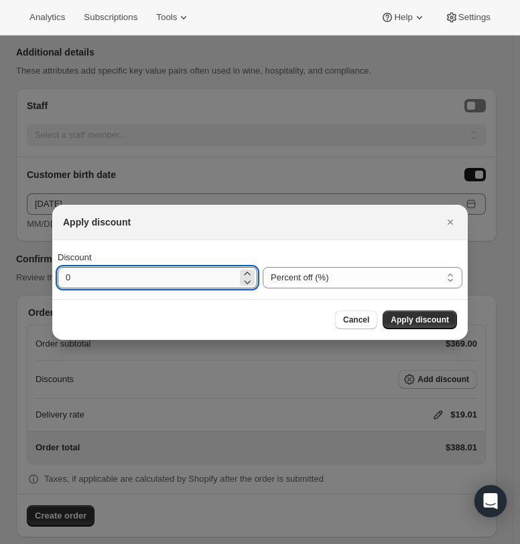
drag, startPoint x: 104, startPoint y: 287, endPoint x: 66, endPoint y: 272, distance: 40.3
click at [87, 287] on input "0" at bounding box center [147, 277] width 179 height 21
type input "20"
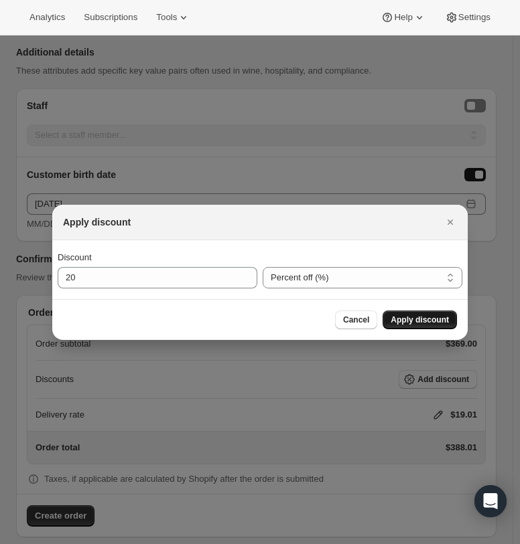
click at [402, 316] on span "Apply discount" at bounding box center [419, 320] width 58 height 11
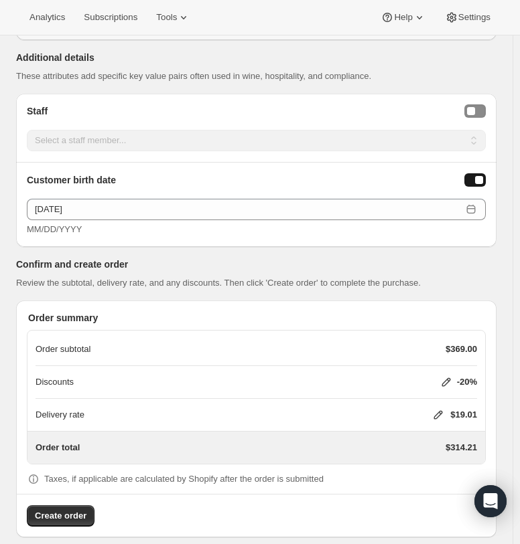
click at [443, 411] on icon at bounding box center [438, 415] width 9 height 9
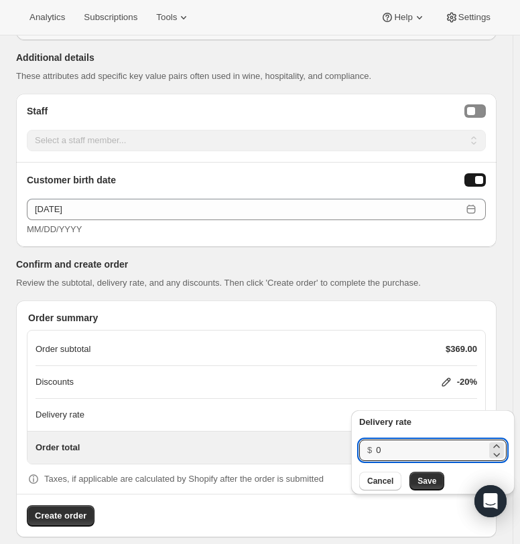
click at [368, 457] on div "$ 0" at bounding box center [432, 450] width 147 height 21
type input "20"
click at [439, 489] on div "Cancel Save" at bounding box center [432, 481] width 147 height 19
drag, startPoint x: 436, startPoint y: 485, endPoint x: 428, endPoint y: 490, distance: 9.7
click at [435, 485] on button "Save" at bounding box center [426, 481] width 35 height 19
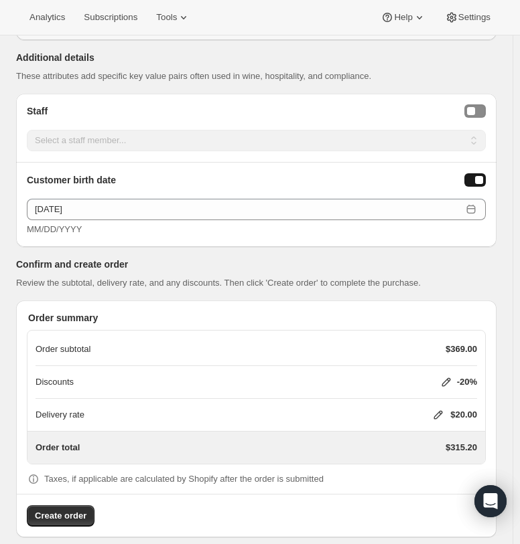
click at [76, 510] on span "Create order" at bounding box center [61, 516] width 52 height 13
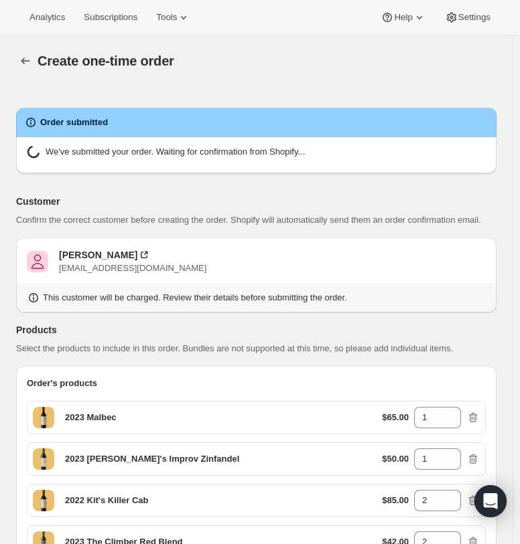
radio input "true"
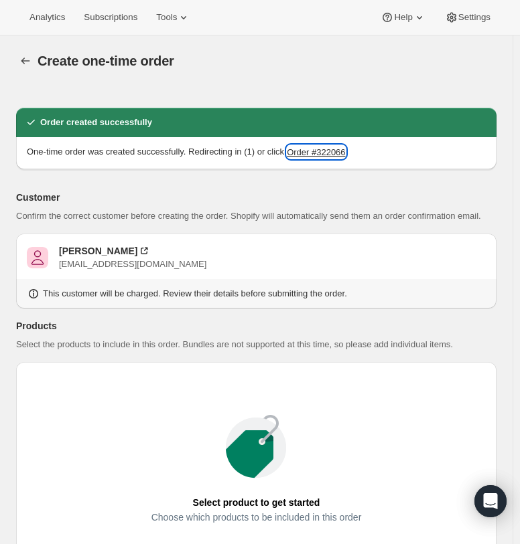
click at [334, 153] on button "Order #322066" at bounding box center [316, 151] width 58 height 13
